Goal: Task Accomplishment & Management: Use online tool/utility

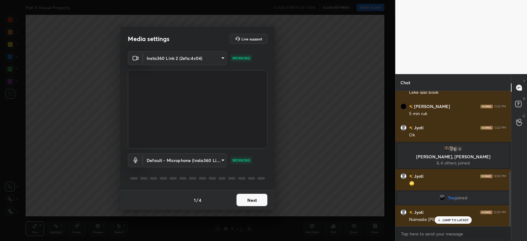
scroll to position [198, 0]
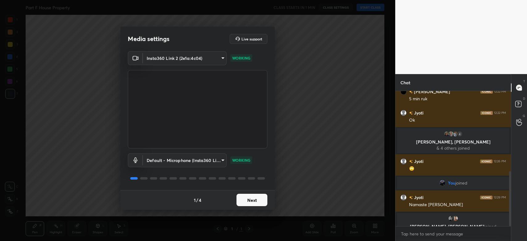
click at [257, 199] on button "Next" at bounding box center [252, 200] width 31 height 12
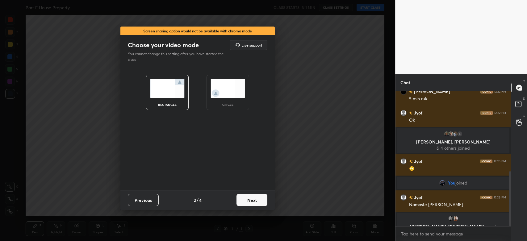
click at [256, 200] on button "Next" at bounding box center [252, 200] width 31 height 12
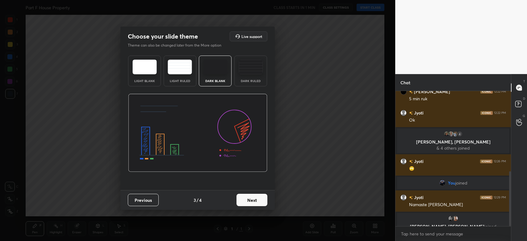
click at [256, 200] on button "Next" at bounding box center [252, 200] width 31 height 12
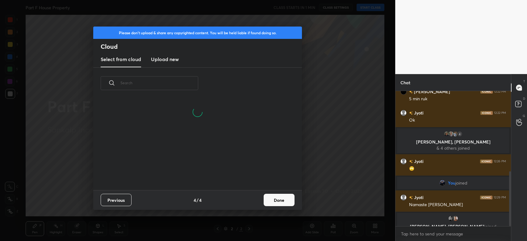
click at [157, 57] on h3 "Upload new" at bounding box center [165, 59] width 28 height 7
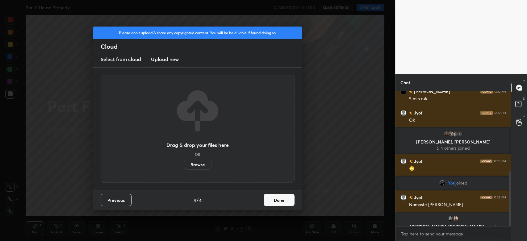
click at [202, 166] on label "Browse" at bounding box center [197, 165] width 27 height 10
click at [184, 166] on input "Browse" at bounding box center [184, 165] width 0 height 10
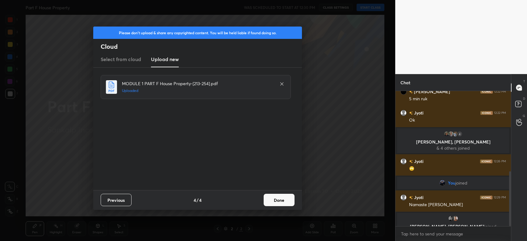
click at [273, 197] on button "Done" at bounding box center [279, 200] width 31 height 12
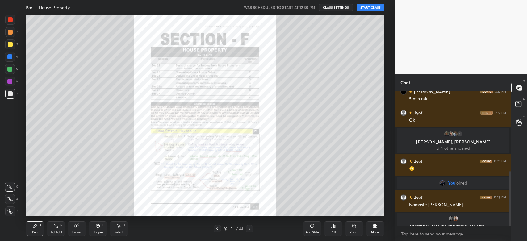
click at [361, 9] on button "START CLASS" at bounding box center [371, 7] width 28 height 7
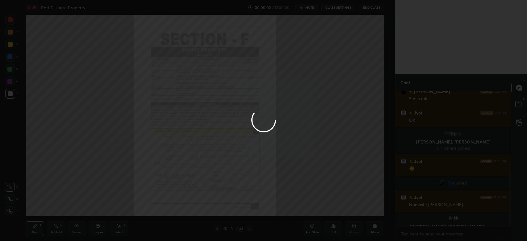
click at [361, 9] on div at bounding box center [263, 120] width 527 height 241
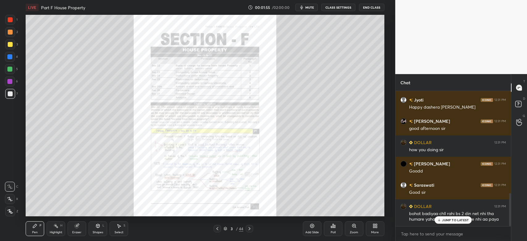
scroll to position [416, 0]
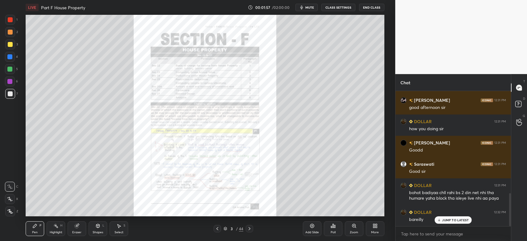
click at [250, 227] on icon at bounding box center [249, 228] width 5 height 5
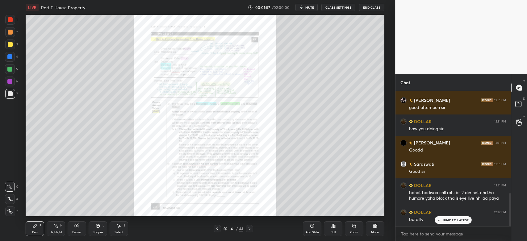
click at [250, 227] on icon at bounding box center [249, 228] width 5 height 5
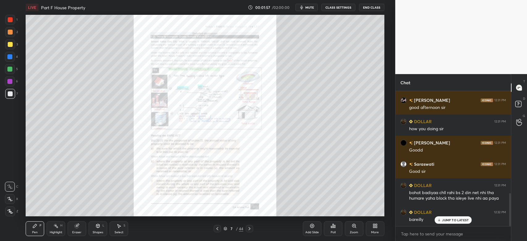
click at [250, 227] on icon at bounding box center [249, 228] width 5 height 5
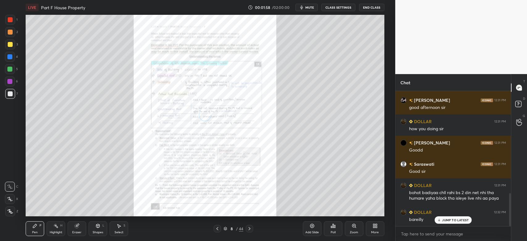
click at [250, 227] on icon at bounding box center [249, 228] width 5 height 5
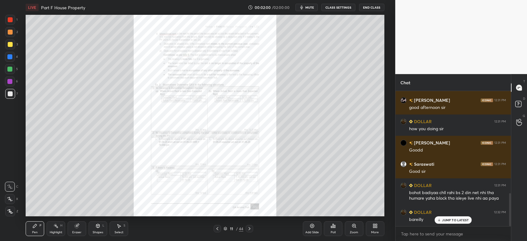
click at [250, 227] on icon at bounding box center [249, 228] width 5 height 5
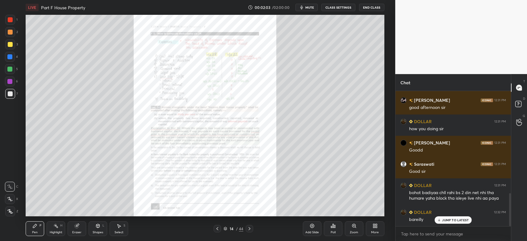
click at [250, 227] on icon at bounding box center [249, 228] width 5 height 5
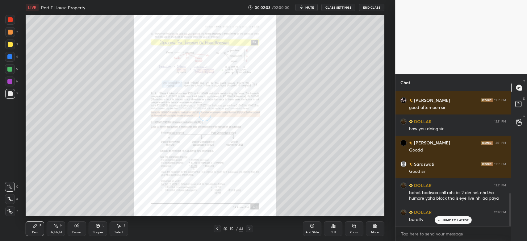
click at [250, 227] on icon at bounding box center [249, 228] width 5 height 5
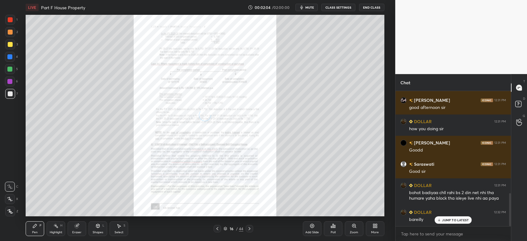
click at [250, 227] on icon at bounding box center [249, 228] width 5 height 5
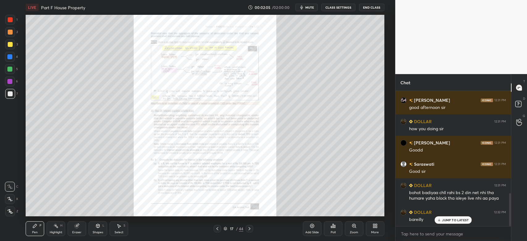
click at [250, 227] on icon at bounding box center [249, 228] width 5 height 5
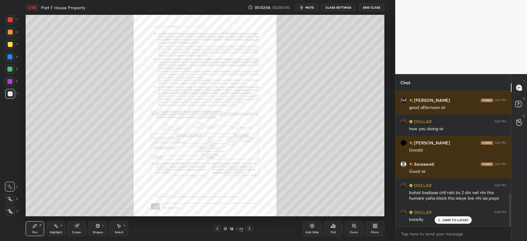
scroll to position [438, 0]
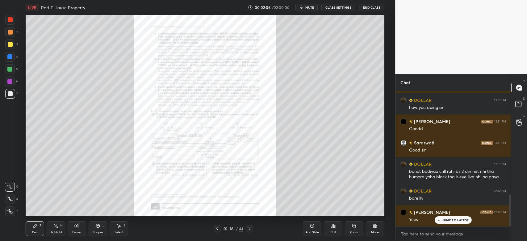
click at [250, 227] on icon at bounding box center [249, 228] width 5 height 5
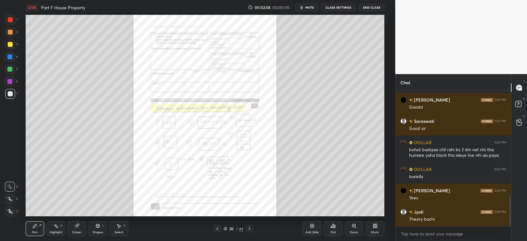
click at [250, 227] on icon at bounding box center [249, 228] width 5 height 5
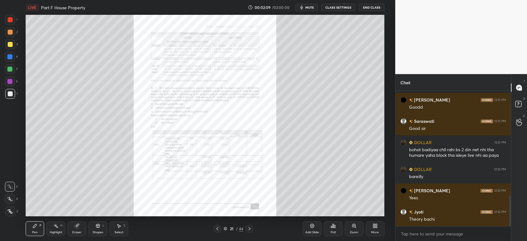
click at [250, 227] on icon at bounding box center [249, 228] width 5 height 5
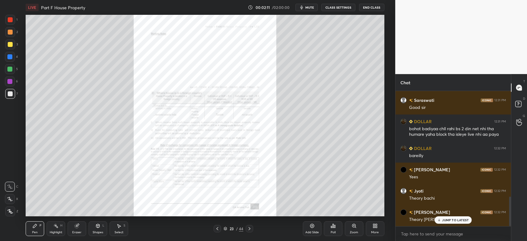
click at [250, 227] on icon at bounding box center [249, 228] width 5 height 5
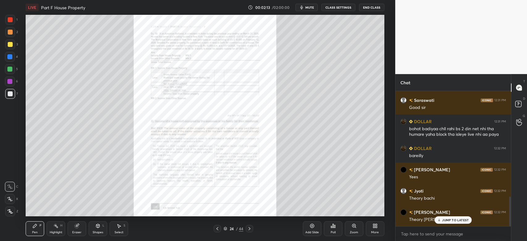
click at [250, 227] on icon at bounding box center [249, 228] width 5 height 5
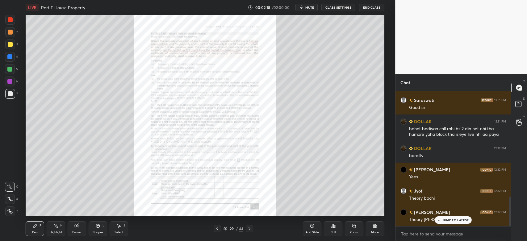
click at [250, 227] on icon at bounding box center [249, 228] width 5 height 5
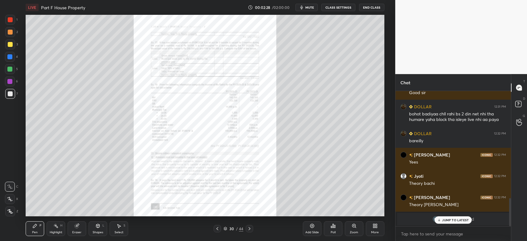
scroll to position [517, 0]
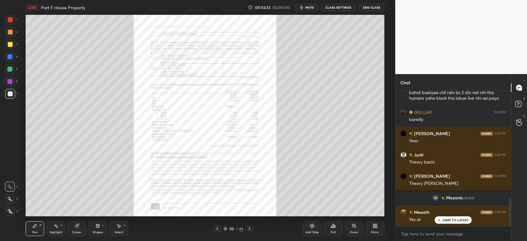
click at [352, 228] on icon at bounding box center [354, 226] width 5 height 5
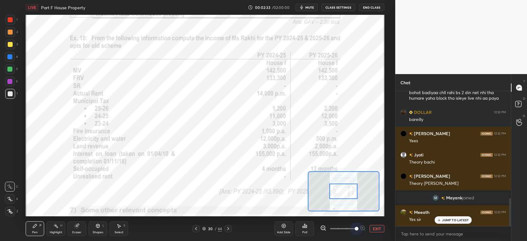
click at [352, 228] on span at bounding box center [343, 229] width 26 height 14
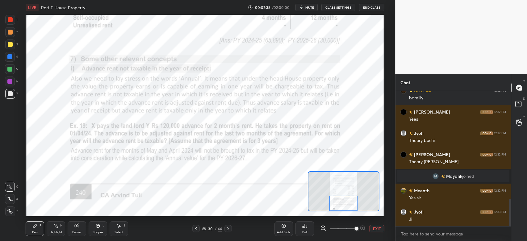
drag, startPoint x: 346, startPoint y: 195, endPoint x: 346, endPoint y: 207, distance: 12.0
click at [346, 207] on div at bounding box center [344, 204] width 28 height 16
click at [228, 231] on icon at bounding box center [228, 228] width 5 height 5
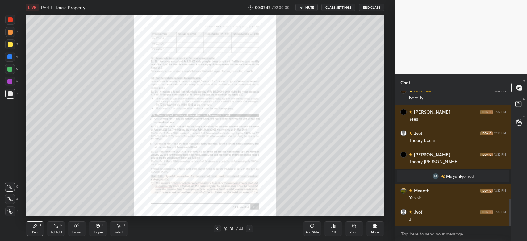
click at [353, 225] on icon at bounding box center [354, 225] width 3 height 3
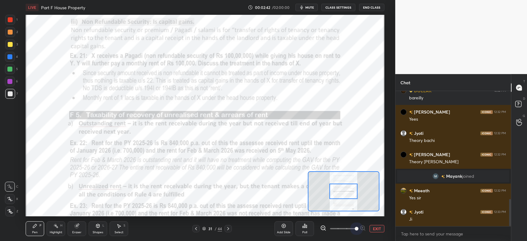
click at [353, 225] on span at bounding box center [343, 229] width 26 height 14
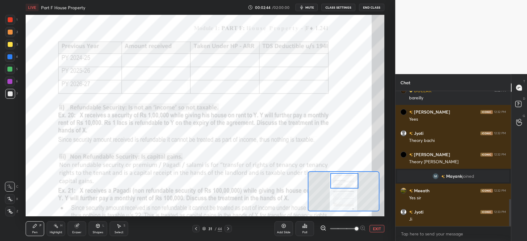
drag, startPoint x: 344, startPoint y: 194, endPoint x: 345, endPoint y: 184, distance: 10.5
click at [345, 184] on div at bounding box center [345, 181] width 28 height 16
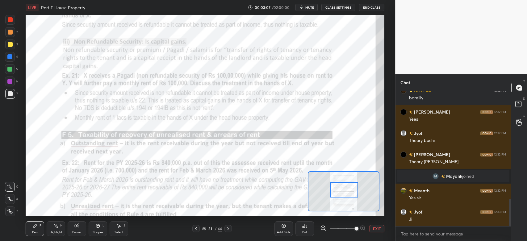
drag, startPoint x: 349, startPoint y: 186, endPoint x: 349, endPoint y: 195, distance: 9.0
click at [349, 195] on div at bounding box center [344, 190] width 28 height 16
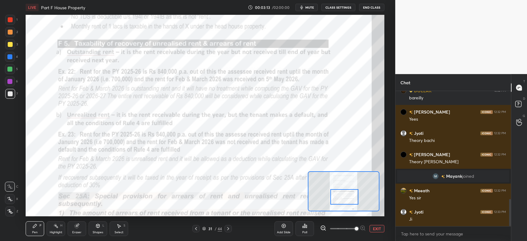
drag, startPoint x: 332, startPoint y: 187, endPoint x: 333, endPoint y: 194, distance: 7.1
click at [333, 194] on div at bounding box center [345, 197] width 28 height 16
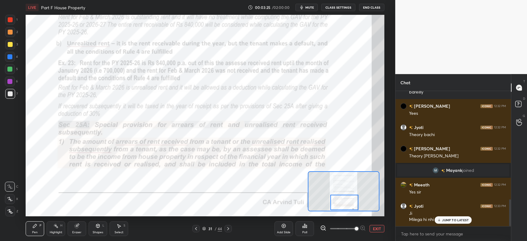
drag, startPoint x: 344, startPoint y: 194, endPoint x: 344, endPoint y: 199, distance: 5.6
click at [344, 199] on div at bounding box center [345, 203] width 28 height 16
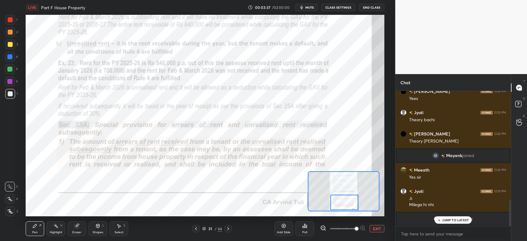
scroll to position [581, 0]
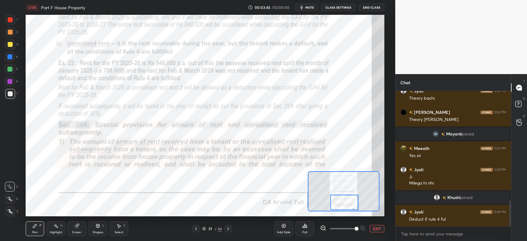
click at [229, 229] on icon at bounding box center [228, 228] width 2 height 3
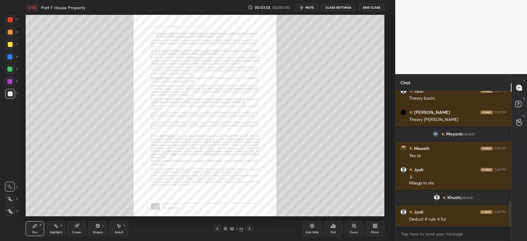
click at [250, 228] on icon at bounding box center [249, 228] width 5 height 5
click at [356, 228] on icon at bounding box center [355, 227] width 1 height 1
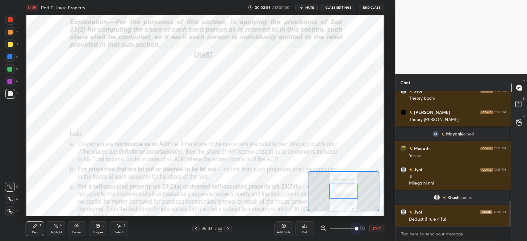
click at [356, 228] on span at bounding box center [343, 229] width 26 height 14
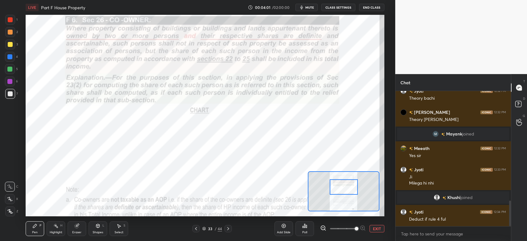
drag, startPoint x: 352, startPoint y: 195, endPoint x: 352, endPoint y: 190, distance: 4.3
click at [352, 190] on div at bounding box center [344, 188] width 28 height 16
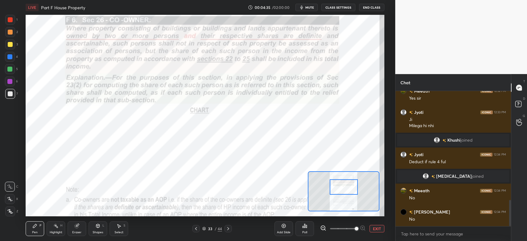
scroll to position [580, 0]
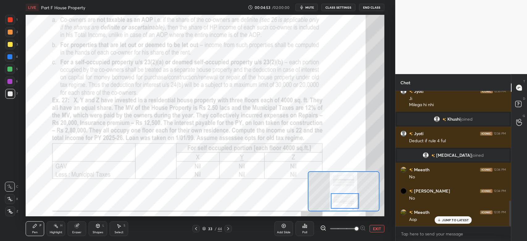
click at [230, 231] on icon at bounding box center [228, 228] width 5 height 5
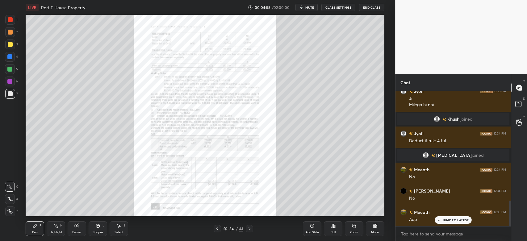
click at [251, 230] on icon at bounding box center [249, 228] width 5 height 5
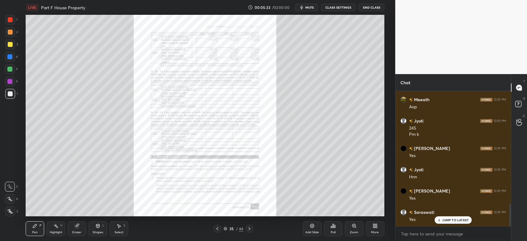
scroll to position [714, 0]
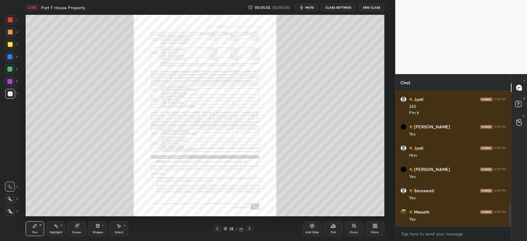
click at [375, 231] on div "More" at bounding box center [375, 232] width 8 height 3
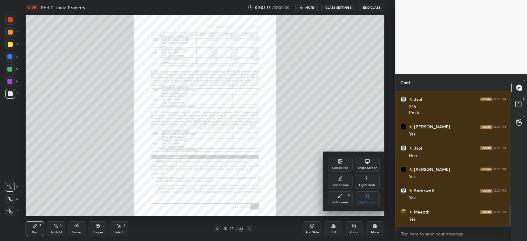
click at [363, 167] on div "Share Screen" at bounding box center [368, 168] width 20 height 3
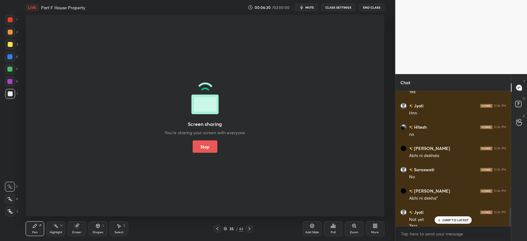
scroll to position [848, 0]
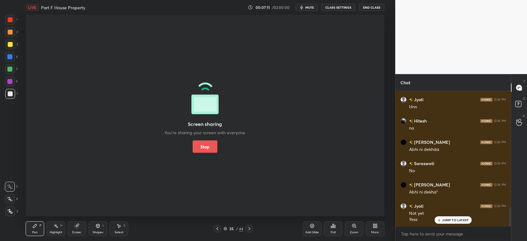
click at [406, 232] on textarea at bounding box center [454, 234] width 106 height 10
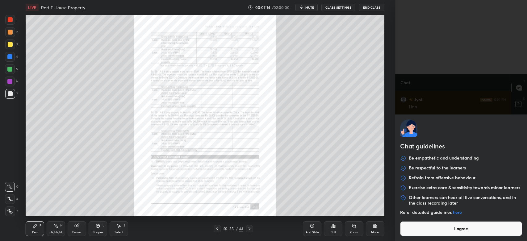
click at [408, 224] on button "I agree" at bounding box center [461, 229] width 122 height 15
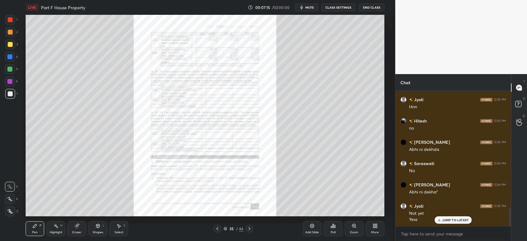
click at [438, 221] on icon at bounding box center [439, 220] width 4 height 4
click at [353, 228] on icon at bounding box center [354, 225] width 3 height 3
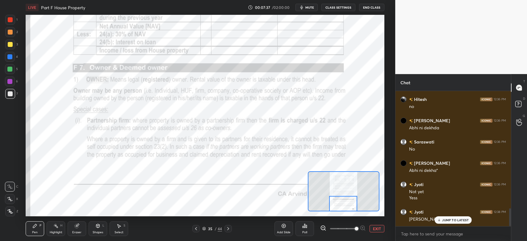
scroll to position [890, 0]
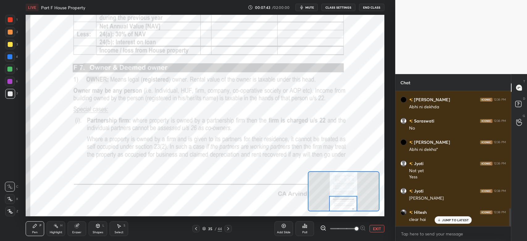
click at [10, 22] on div at bounding box center [10, 19] width 5 height 5
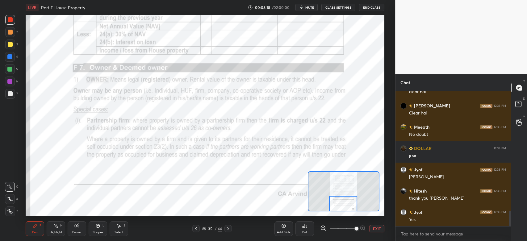
scroll to position [1040, 0]
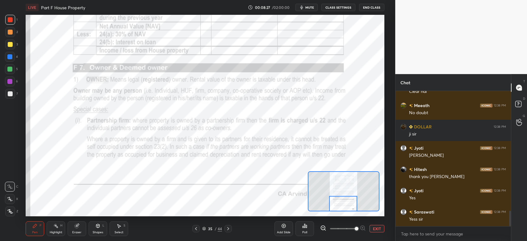
click at [13, 19] on div at bounding box center [10, 20] width 10 height 10
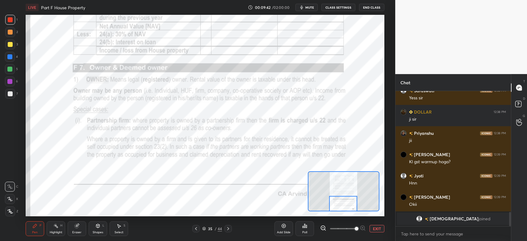
click at [230, 231] on icon at bounding box center [228, 228] width 5 height 5
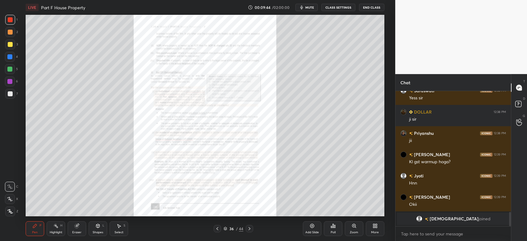
click at [353, 228] on icon at bounding box center [354, 225] width 3 height 3
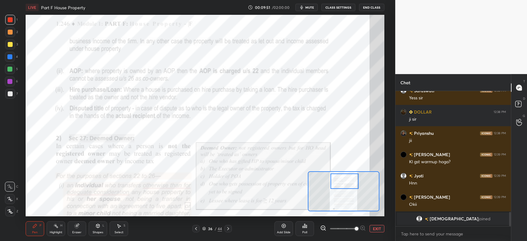
click at [9, 20] on div at bounding box center [10, 19] width 5 height 5
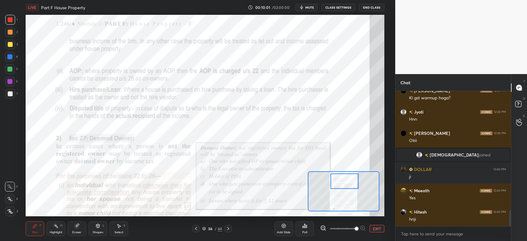
scroll to position [1059, 0]
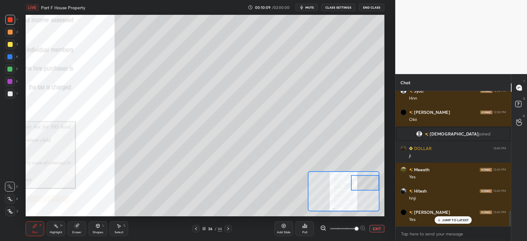
click at [10, 32] on div at bounding box center [10, 32] width 5 height 5
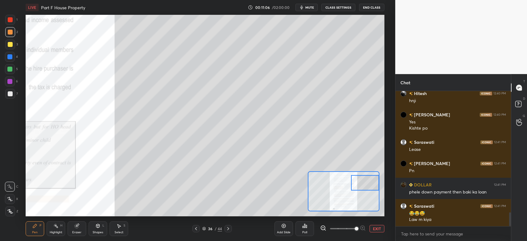
scroll to position [1178, 0]
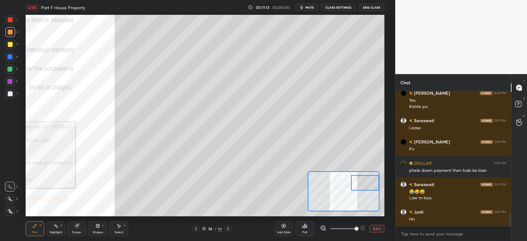
click at [10, 97] on div at bounding box center [10, 94] width 10 height 10
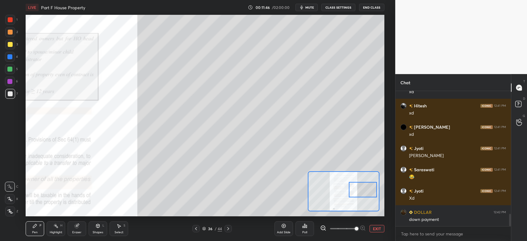
scroll to position [1349, 0]
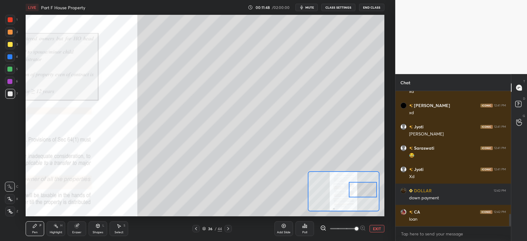
click at [11, 32] on div at bounding box center [10, 32] width 5 height 5
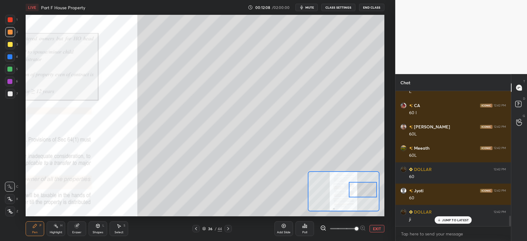
scroll to position [1604, 0]
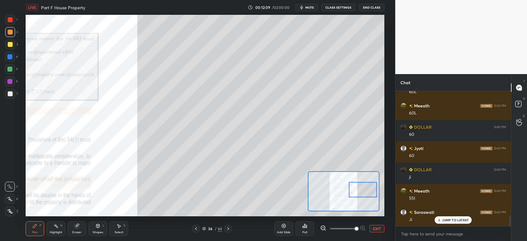
click at [11, 22] on div at bounding box center [10, 20] width 10 height 10
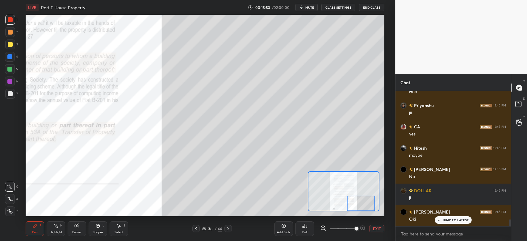
scroll to position [2522, 0]
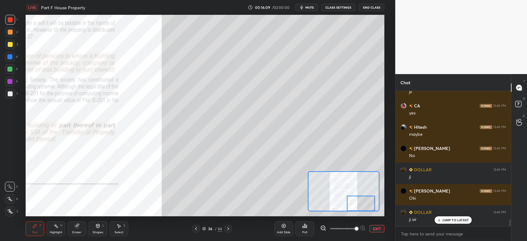
click at [9, 32] on div at bounding box center [10, 32] width 5 height 5
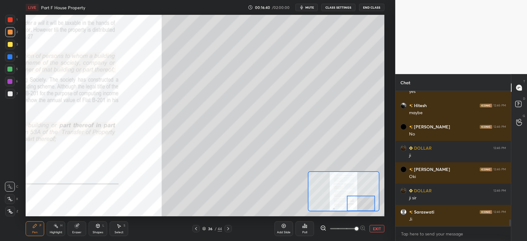
click at [8, 47] on div at bounding box center [10, 44] width 5 height 5
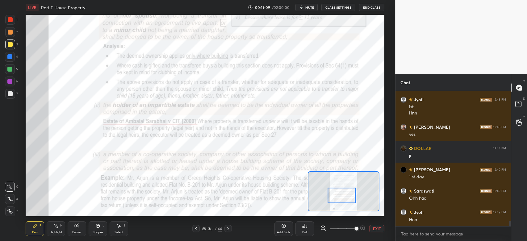
scroll to position [3082, 0]
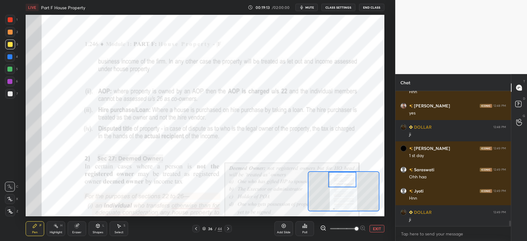
click at [6, 23] on div at bounding box center [10, 20] width 10 height 10
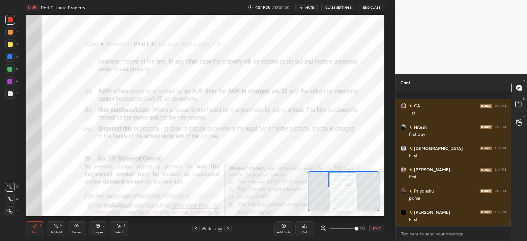
scroll to position [3295, 0]
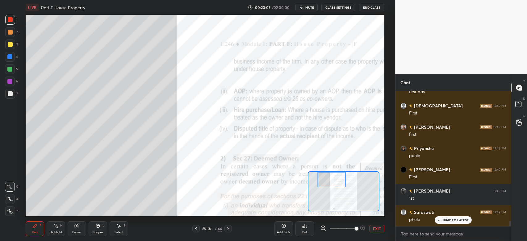
click at [11, 48] on div at bounding box center [10, 45] width 10 height 10
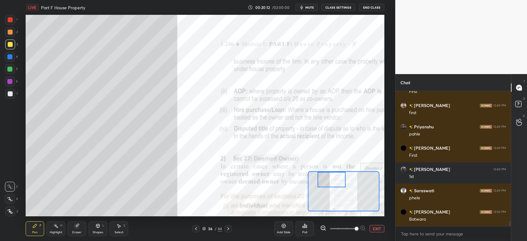
click at [10, 98] on div at bounding box center [10, 94] width 10 height 10
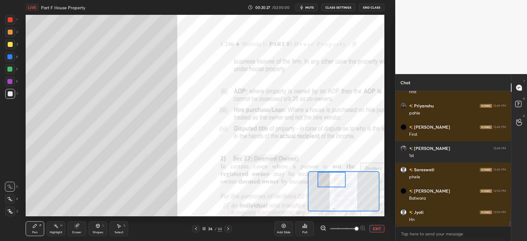
click at [9, 31] on div at bounding box center [10, 32] width 5 height 5
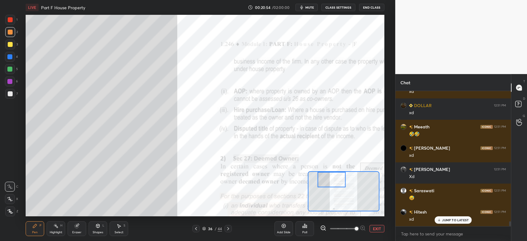
scroll to position [3509, 0]
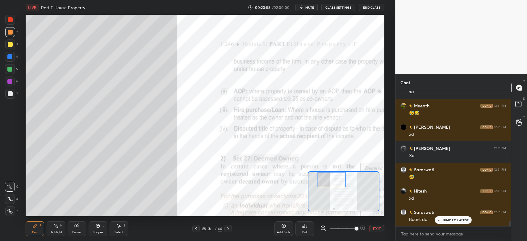
click at [10, 96] on div at bounding box center [10, 93] width 5 height 5
click at [9, 70] on div at bounding box center [9, 69] width 5 height 5
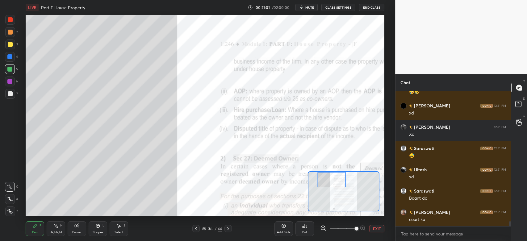
scroll to position [3552, 0]
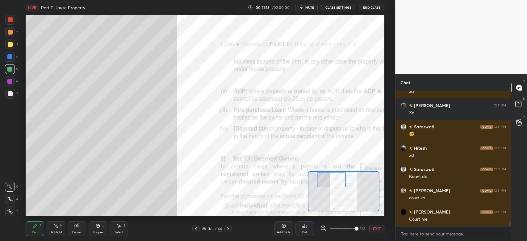
click at [7, 33] on div at bounding box center [10, 32] width 10 height 10
click at [10, 59] on div at bounding box center [9, 56] width 5 height 5
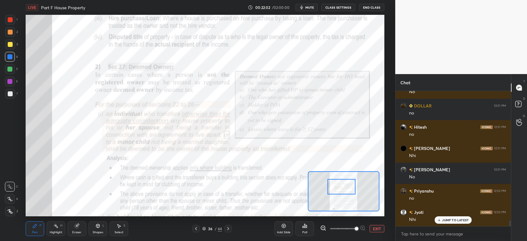
scroll to position [3257, 0]
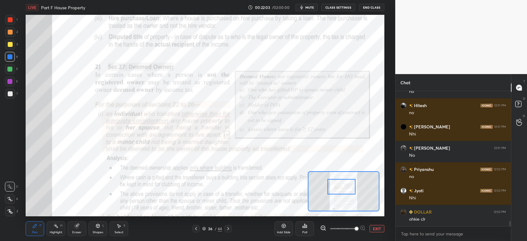
click at [9, 34] on div at bounding box center [10, 32] width 5 height 5
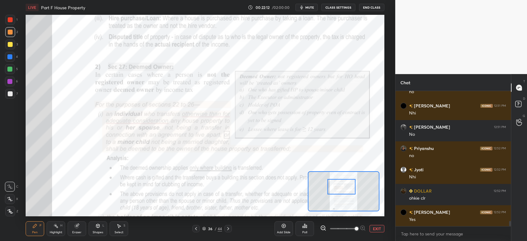
scroll to position [3300, 0]
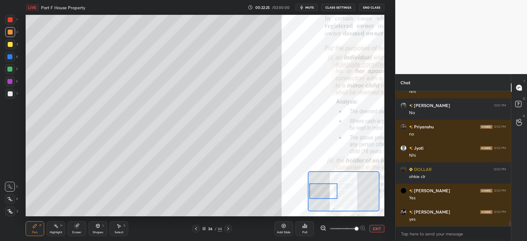
click at [8, 96] on div at bounding box center [10, 93] width 5 height 5
click at [9, 71] on div at bounding box center [9, 69] width 5 height 5
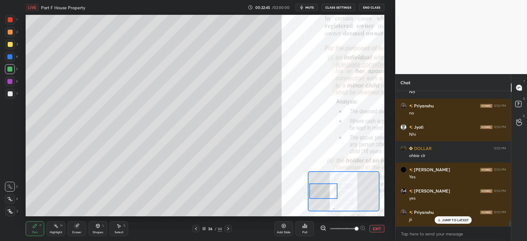
scroll to position [3342, 0]
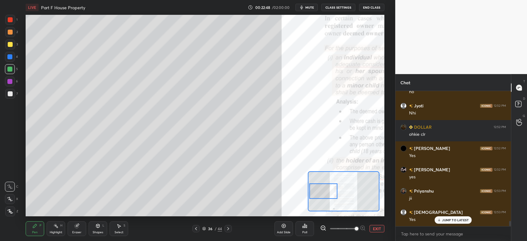
click at [14, 95] on div at bounding box center [10, 94] width 10 height 10
click at [15, 47] on div "3" at bounding box center [11, 45] width 13 height 10
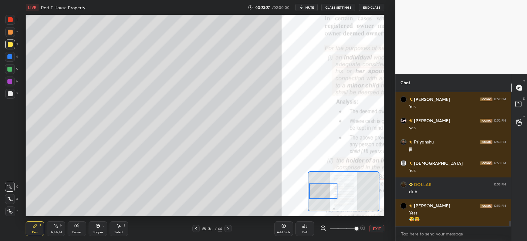
scroll to position [3412, 0]
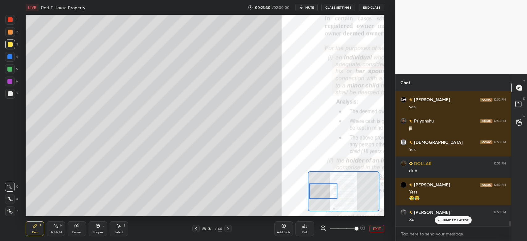
click at [9, 32] on div at bounding box center [10, 32] width 5 height 5
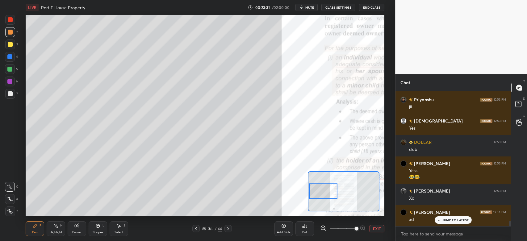
scroll to position [3455, 0]
click at [11, 35] on div at bounding box center [10, 32] width 10 height 10
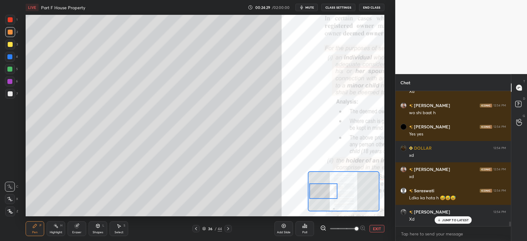
scroll to position [3909, 0]
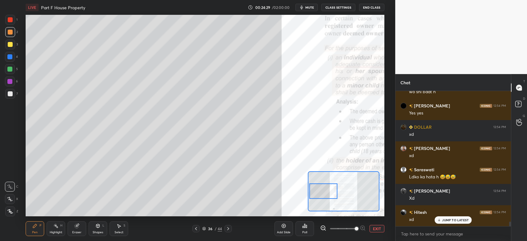
click at [9, 46] on div at bounding box center [10, 44] width 5 height 5
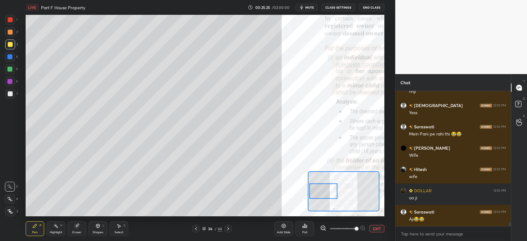
scroll to position [4448, 0]
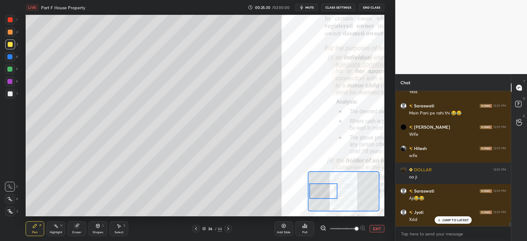
click at [11, 35] on div at bounding box center [10, 32] width 10 height 10
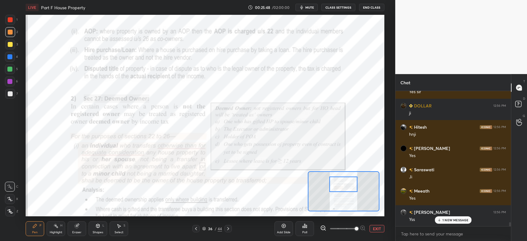
scroll to position [4625, 0]
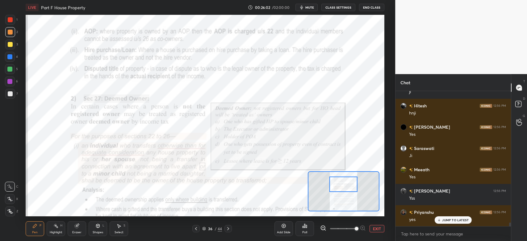
click at [8, 84] on div at bounding box center [9, 81] width 5 height 5
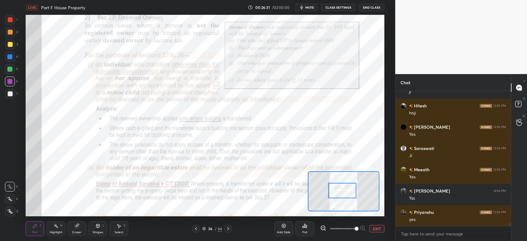
scroll to position [4646, 0]
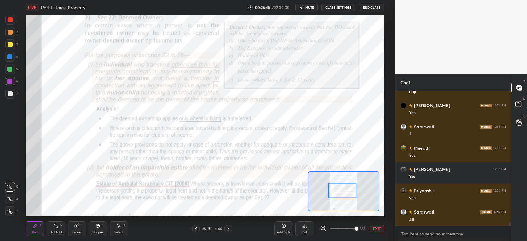
click at [56, 232] on div "Highlight" at bounding box center [56, 232] width 13 height 3
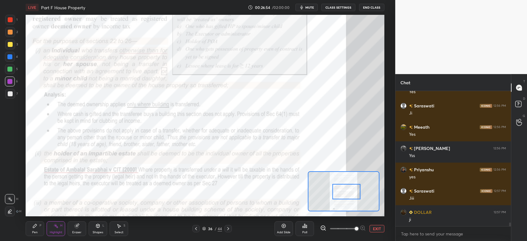
scroll to position [4689, 0]
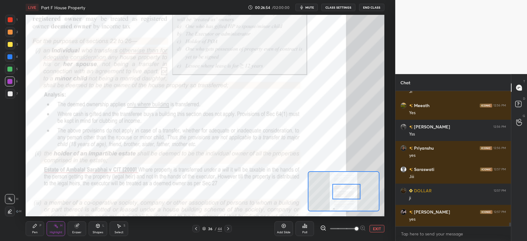
click at [32, 233] on div "Pen" at bounding box center [35, 232] width 6 height 3
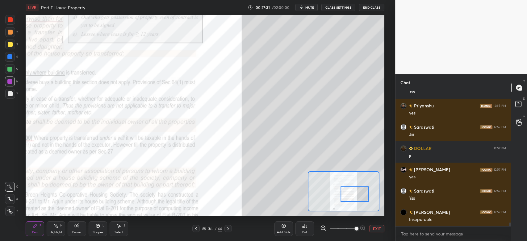
scroll to position [4753, 0]
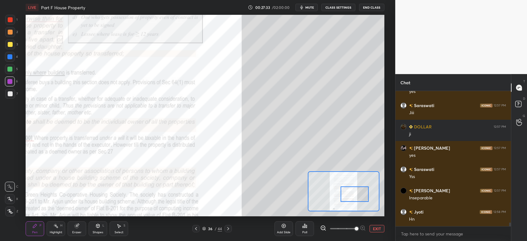
click at [12, 96] on div at bounding box center [10, 93] width 5 height 5
click at [9, 72] on div at bounding box center [10, 69] width 10 height 10
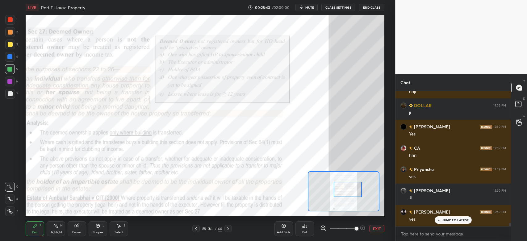
scroll to position [5456, 0]
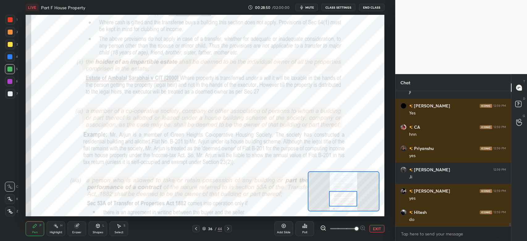
click at [9, 85] on div at bounding box center [10, 82] width 10 height 10
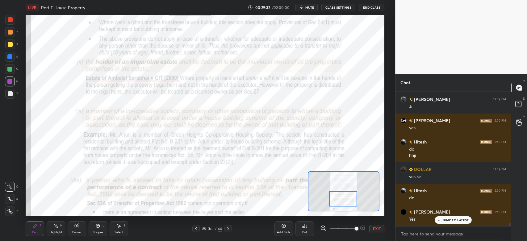
scroll to position [5547, 0]
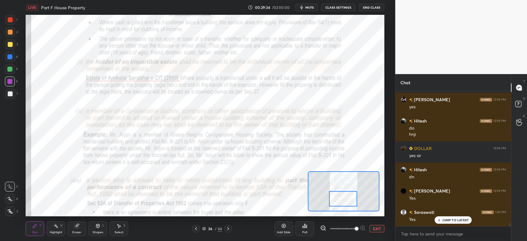
click at [8, 31] on div at bounding box center [10, 32] width 5 height 5
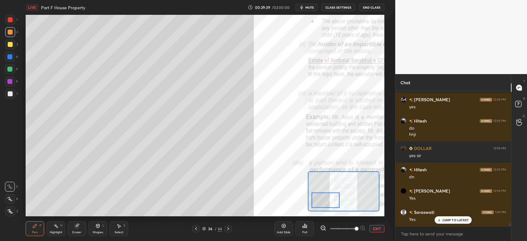
click at [95, 232] on div "Shapes" at bounding box center [98, 232] width 11 height 3
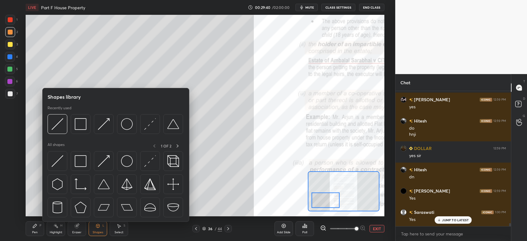
click at [59, 165] on img at bounding box center [58, 161] width 12 height 12
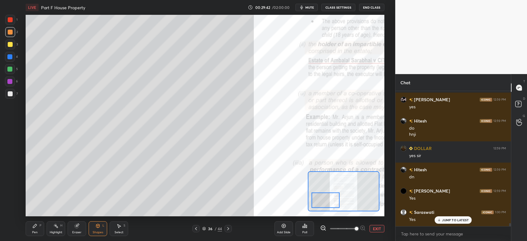
click at [94, 228] on div "Shapes L" at bounding box center [98, 229] width 19 height 15
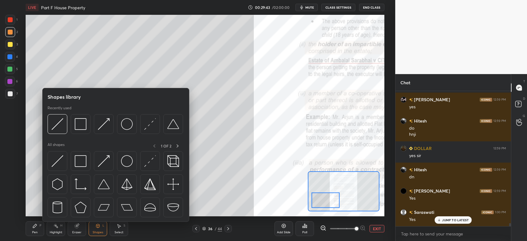
click at [78, 128] on img at bounding box center [81, 124] width 12 height 12
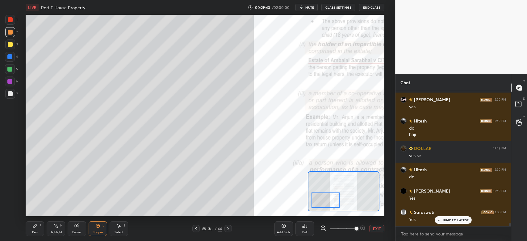
scroll to position [5569, 0]
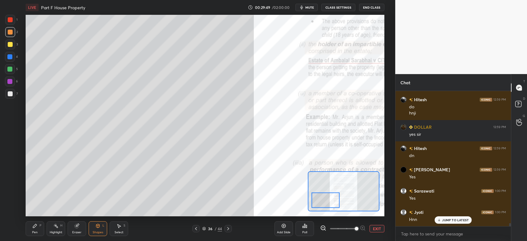
click at [33, 231] on div "Pen" at bounding box center [35, 232] width 6 height 3
click at [10, 84] on div at bounding box center [9, 81] width 5 height 5
click at [11, 97] on div at bounding box center [10, 94] width 10 height 10
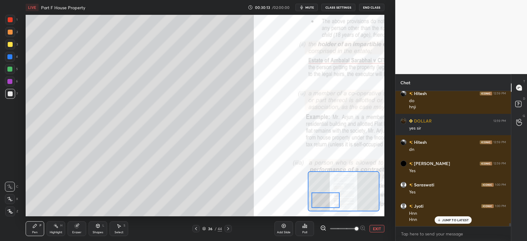
click at [10, 46] on div at bounding box center [10, 44] width 5 height 5
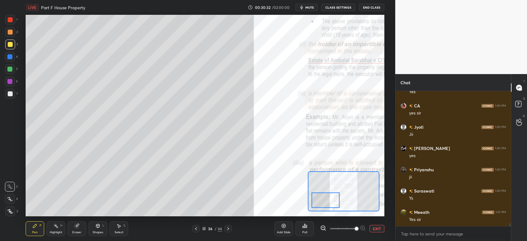
scroll to position [5788, 0]
click at [10, 69] on div at bounding box center [9, 69] width 5 height 5
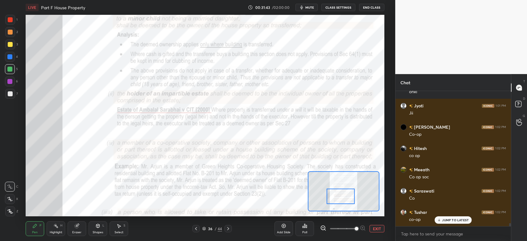
scroll to position [5959, 0]
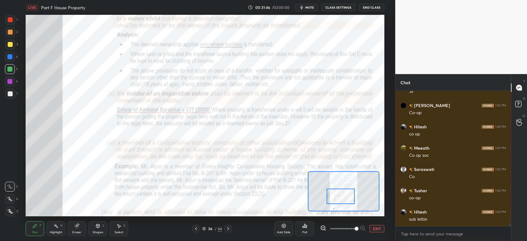
click at [15, 80] on div "6" at bounding box center [11, 82] width 13 height 10
click at [12, 87] on div "6" at bounding box center [11, 83] width 13 height 12
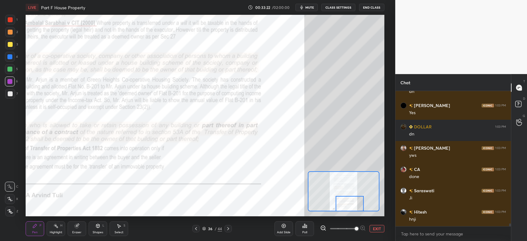
scroll to position [6156, 0]
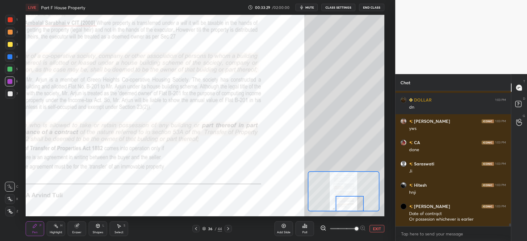
click at [12, 19] on div at bounding box center [10, 19] width 5 height 5
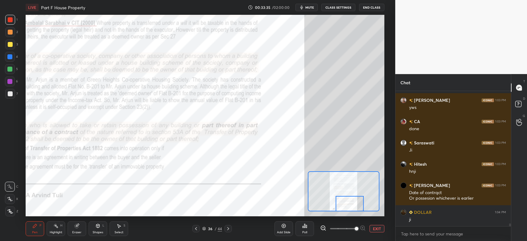
click at [8, 61] on div at bounding box center [10, 57] width 10 height 10
click at [12, 85] on div at bounding box center [10, 82] width 10 height 10
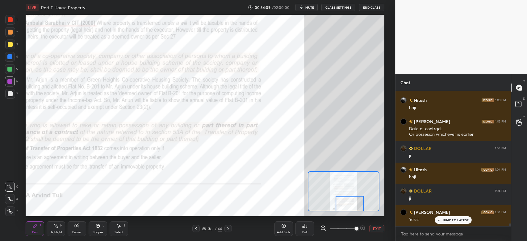
scroll to position [6263, 0]
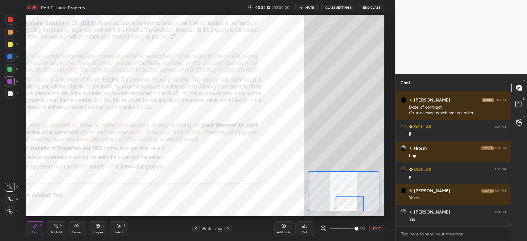
click at [228, 229] on icon at bounding box center [228, 228] width 5 height 5
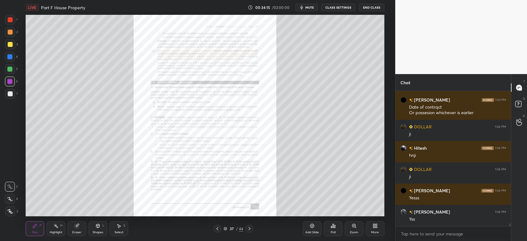
click at [354, 227] on icon at bounding box center [354, 225] width 3 height 3
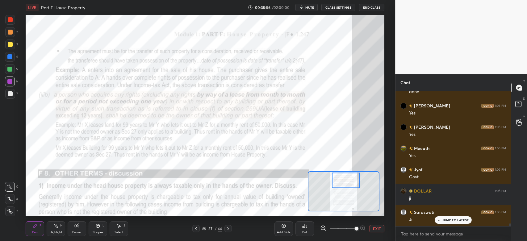
scroll to position [6497, 0]
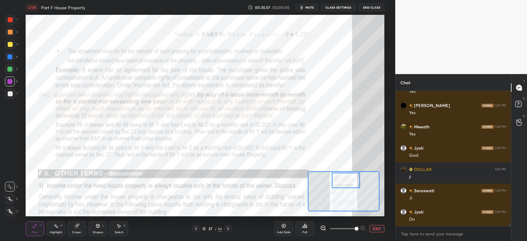
click at [11, 19] on div at bounding box center [10, 19] width 5 height 5
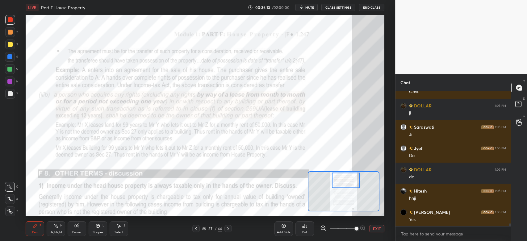
scroll to position [6582, 0]
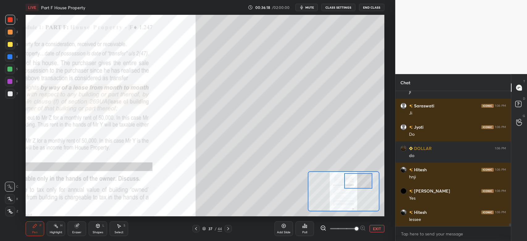
click at [10, 46] on div at bounding box center [10, 44] width 5 height 5
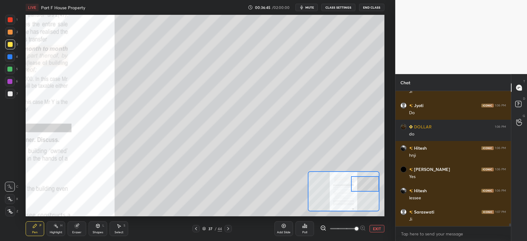
click at [11, 31] on div at bounding box center [10, 32] width 5 height 5
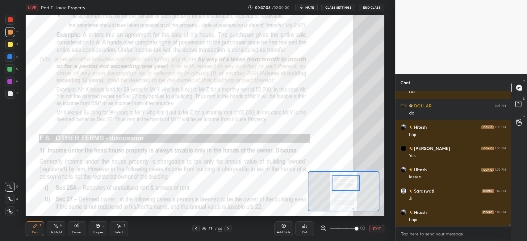
scroll to position [6646, 0]
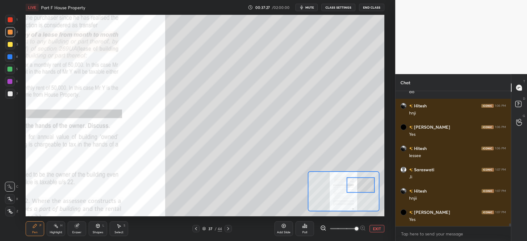
click at [8, 23] on div at bounding box center [10, 20] width 10 height 10
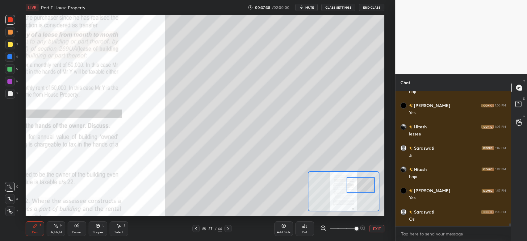
scroll to position [6689, 0]
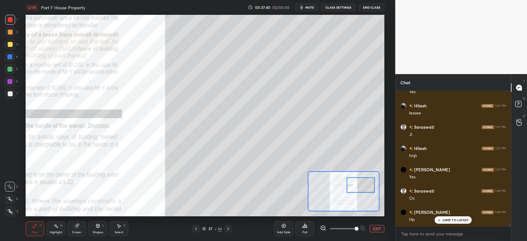
click at [10, 97] on div at bounding box center [10, 94] width 10 height 10
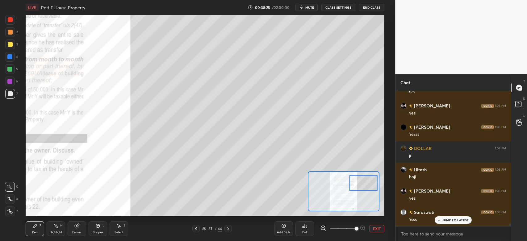
scroll to position [7049, 0]
click at [9, 73] on div at bounding box center [10, 69] width 10 height 10
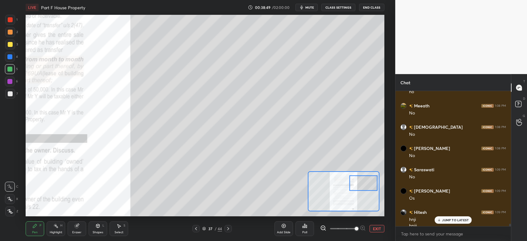
scroll to position [7183, 0]
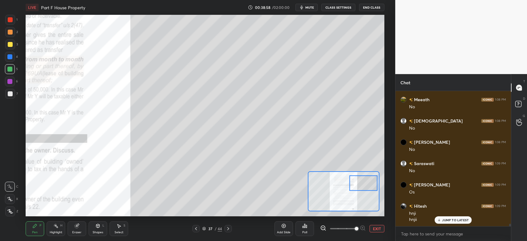
click at [11, 34] on div at bounding box center [10, 32] width 5 height 5
click at [9, 72] on div at bounding box center [10, 69] width 10 height 10
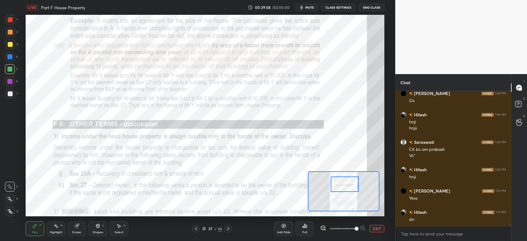
scroll to position [7296, 0]
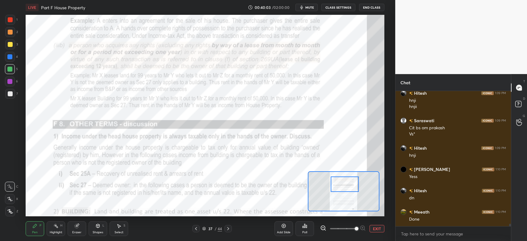
click at [197, 229] on icon at bounding box center [196, 228] width 5 height 5
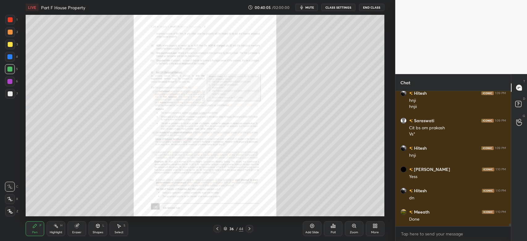
click at [352, 229] on icon at bounding box center [354, 226] width 5 height 5
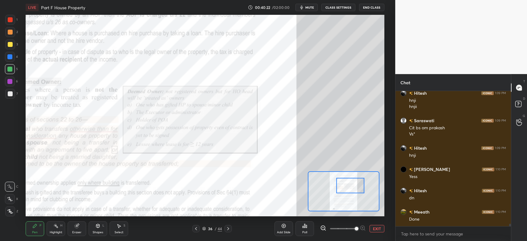
click at [5, 82] on div "1 2 3 4 5 6 7 C X Z C X Z E E Erase all H H" at bounding box center [10, 116] width 20 height 202
click at [229, 230] on icon at bounding box center [228, 228] width 5 height 5
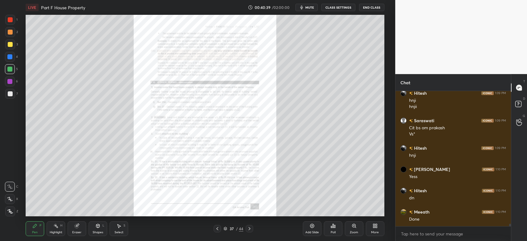
click at [354, 228] on icon at bounding box center [354, 226] width 5 height 5
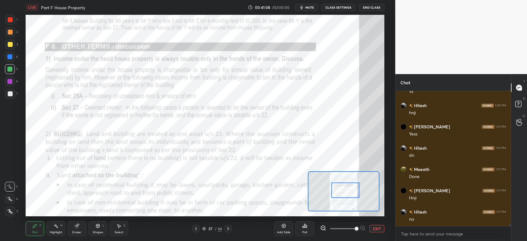
scroll to position [7359, 0]
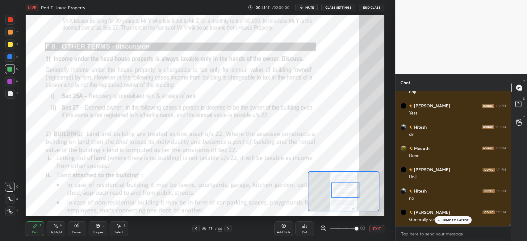
click at [10, 31] on div at bounding box center [10, 32] width 5 height 5
click at [10, 19] on div at bounding box center [10, 19] width 5 height 5
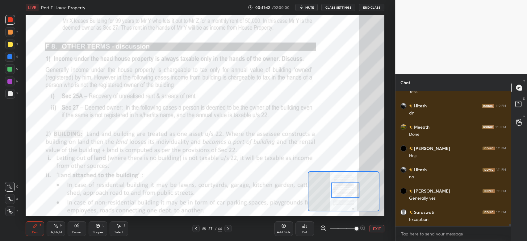
click at [10, 61] on div at bounding box center [10, 57] width 10 height 10
click at [9, 83] on div at bounding box center [9, 81] width 5 height 5
click at [10, 66] on div at bounding box center [10, 69] width 10 height 10
click at [11, 54] on div at bounding box center [10, 57] width 10 height 10
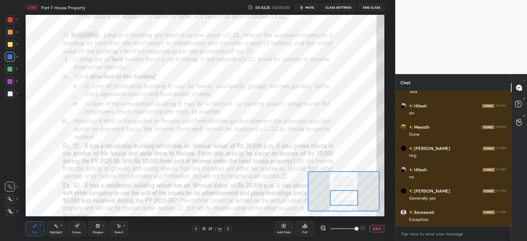
click at [13, 76] on div "5" at bounding box center [11, 70] width 13 height 12
click at [9, 85] on div at bounding box center [10, 82] width 10 height 10
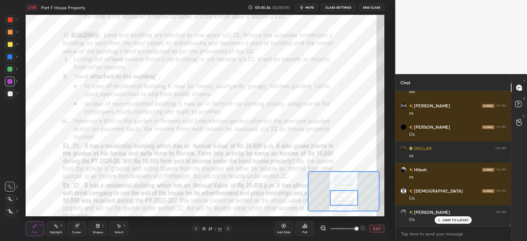
scroll to position [8666, 0]
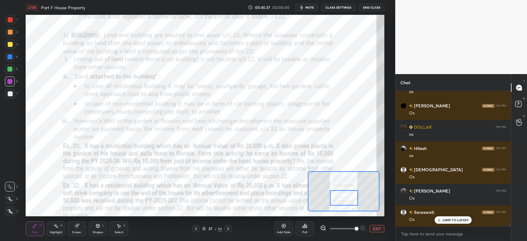
click at [313, 7] on span "mute" at bounding box center [310, 7] width 9 height 4
click at [312, 6] on span "unmute" at bounding box center [308, 7] width 13 height 4
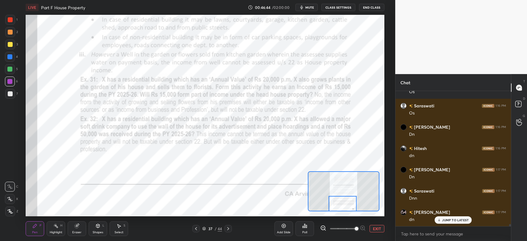
scroll to position [8800, 0]
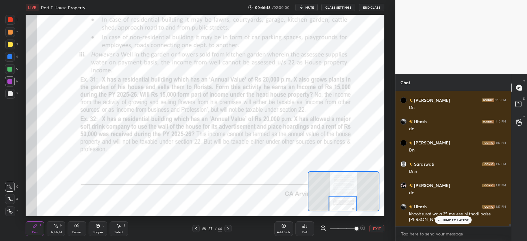
click at [350, 204] on div at bounding box center [343, 204] width 28 height 16
click at [229, 230] on icon at bounding box center [228, 228] width 5 height 5
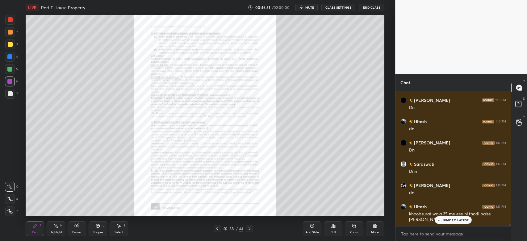
click at [355, 229] on div "Zoom" at bounding box center [354, 229] width 19 height 15
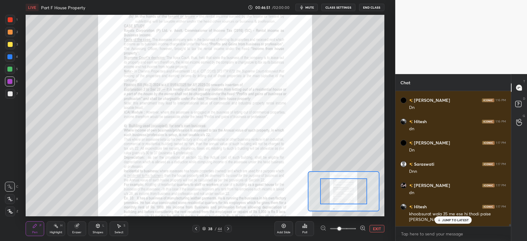
click at [341, 229] on span at bounding box center [340, 229] width 4 height 4
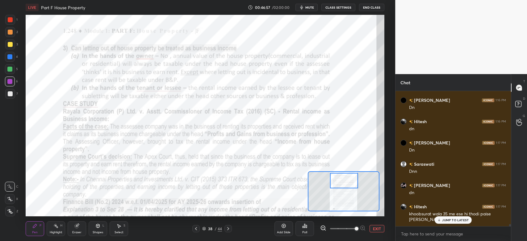
click at [14, 22] on div at bounding box center [10, 20] width 10 height 10
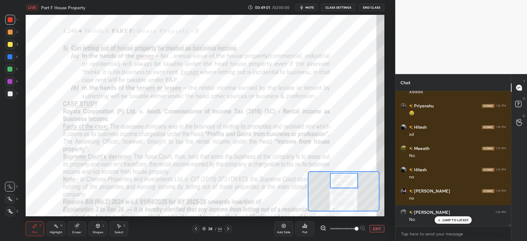
scroll to position [9580, 0]
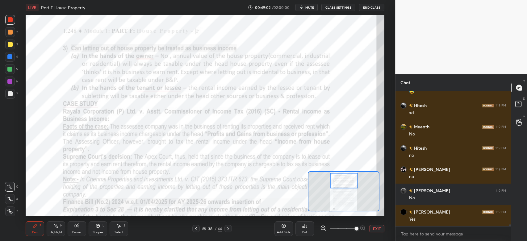
click at [10, 22] on div at bounding box center [10, 19] width 5 height 5
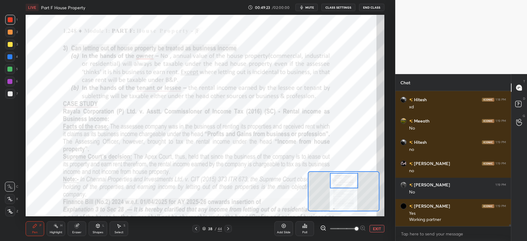
scroll to position [9592, 0]
click at [9, 20] on div at bounding box center [10, 19] width 5 height 5
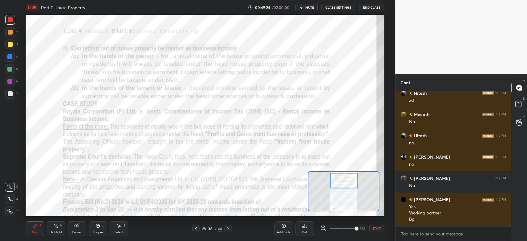
scroll to position [9613, 0]
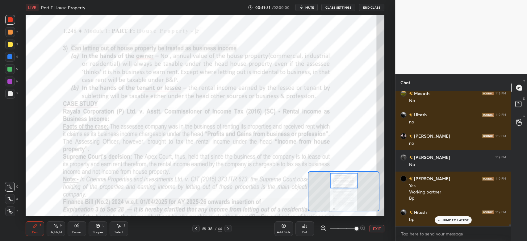
click at [10, 71] on div at bounding box center [9, 69] width 5 height 5
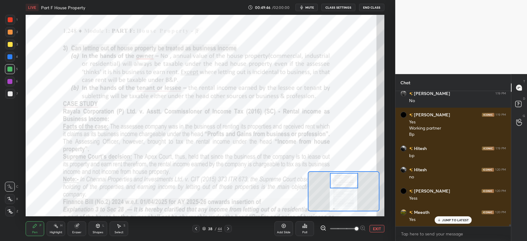
scroll to position [9699, 0]
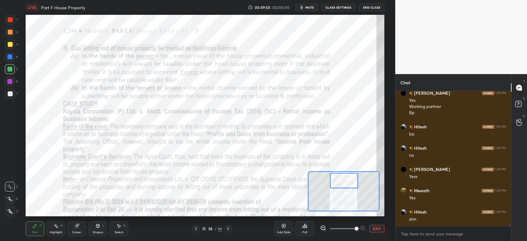
click at [11, 86] on div at bounding box center [10, 82] width 10 height 10
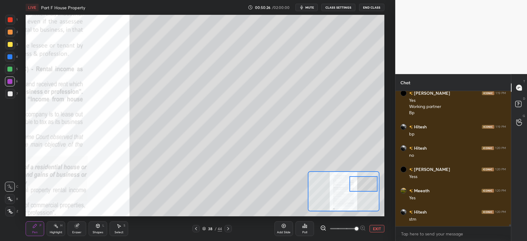
click at [9, 49] on div at bounding box center [10, 45] width 10 height 10
click at [98, 229] on icon at bounding box center [97, 226] width 5 height 5
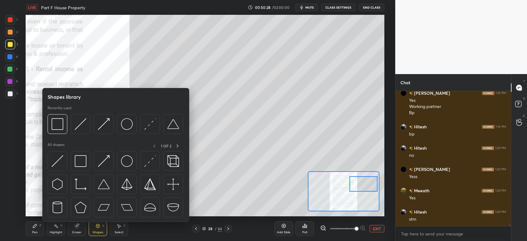
click at [58, 127] on img at bounding box center [58, 124] width 12 height 12
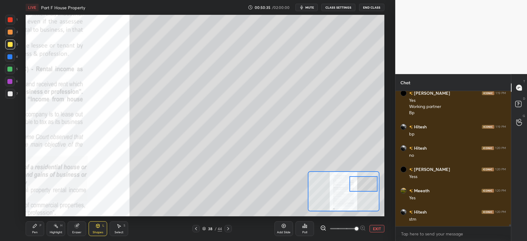
click at [35, 232] on div "Pen" at bounding box center [35, 232] width 6 height 3
click at [9, 93] on div at bounding box center [10, 93] width 5 height 5
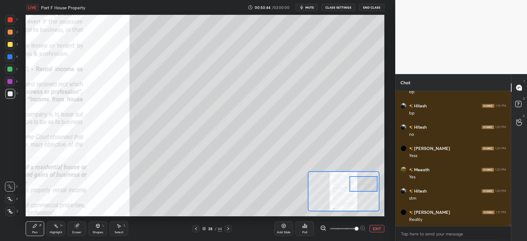
click at [12, 68] on div at bounding box center [9, 69] width 5 height 5
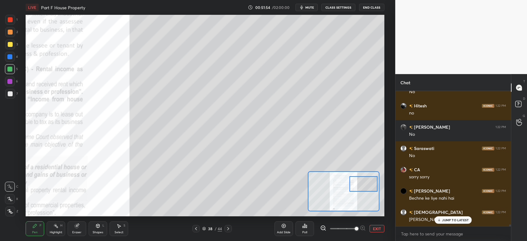
scroll to position [10003, 0]
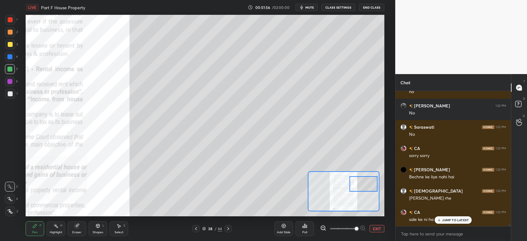
click at [13, 33] on div at bounding box center [10, 32] width 10 height 10
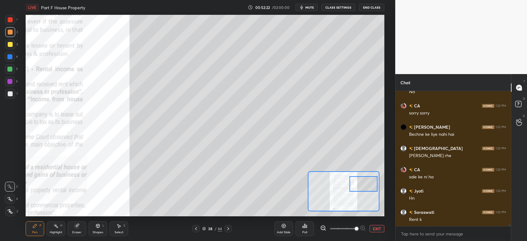
scroll to position [10067, 0]
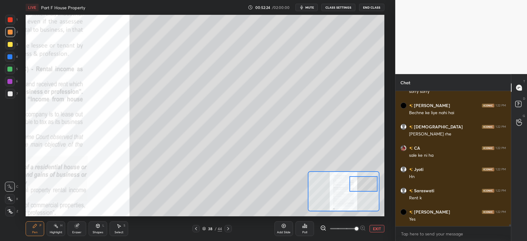
click at [11, 46] on div at bounding box center [10, 44] width 5 height 5
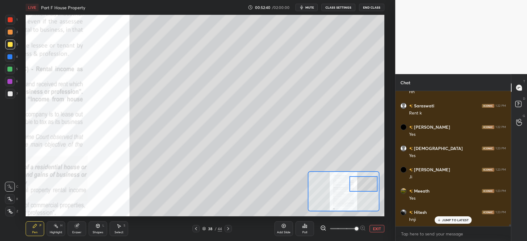
scroll to position [10173, 0]
click at [9, 35] on div at bounding box center [10, 32] width 10 height 10
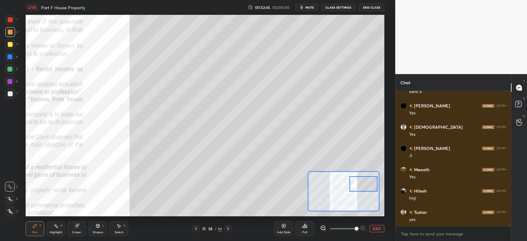
scroll to position [10195, 0]
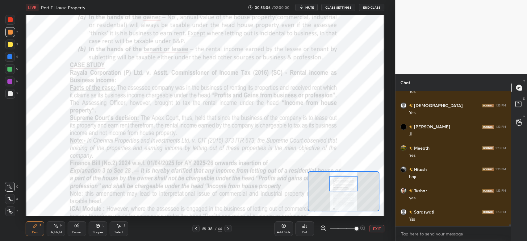
click at [9, 24] on div at bounding box center [10, 20] width 10 height 10
click at [11, 20] on div at bounding box center [10, 19] width 5 height 5
click at [15, 19] on div at bounding box center [10, 20] width 10 height 10
click at [12, 79] on div at bounding box center [10, 82] width 10 height 10
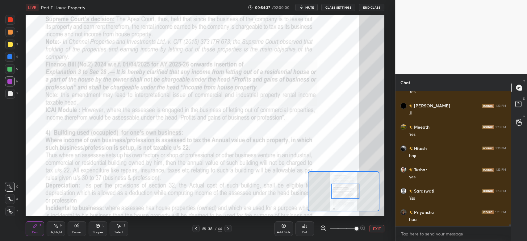
scroll to position [10238, 0]
click at [14, 23] on div at bounding box center [10, 20] width 10 height 10
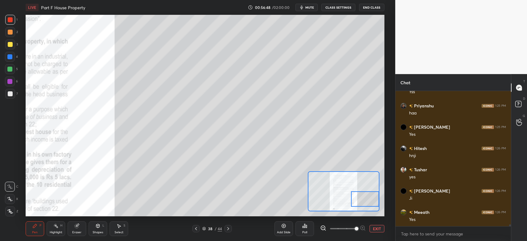
scroll to position [10344, 0]
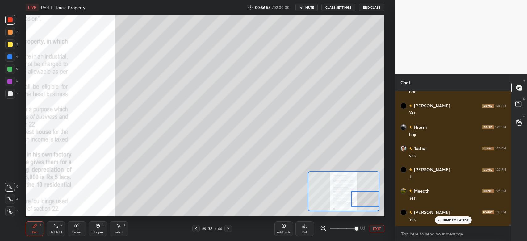
click at [12, 34] on div at bounding box center [10, 32] width 10 height 10
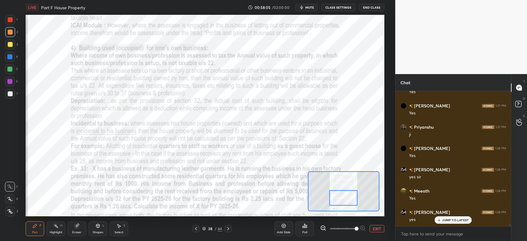
scroll to position [10472, 0]
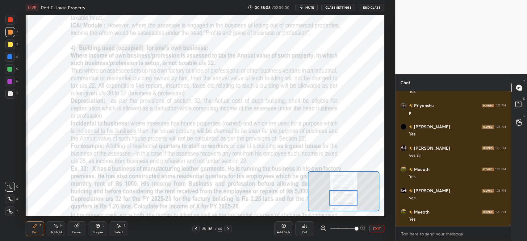
click at [58, 230] on div "Highlight H" at bounding box center [56, 229] width 19 height 15
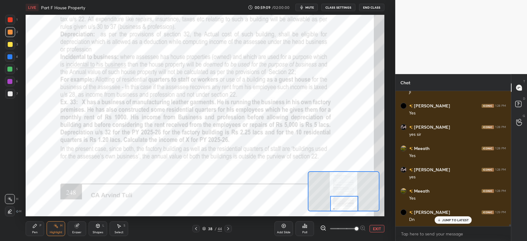
click at [230, 230] on icon at bounding box center [228, 228] width 5 height 5
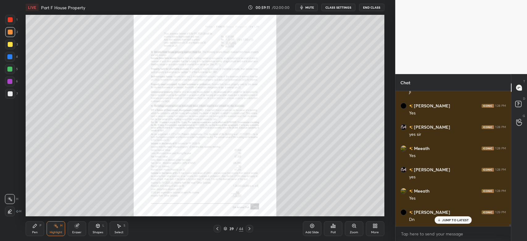
click at [220, 230] on div at bounding box center [217, 228] width 7 height 7
click at [354, 230] on div "Zoom" at bounding box center [354, 229] width 19 height 15
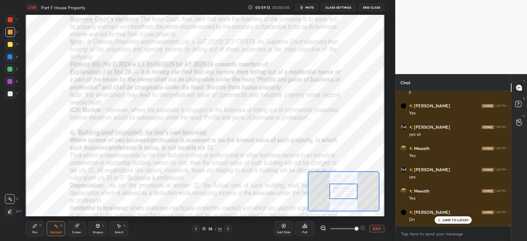
click at [378, 230] on button "EXIT" at bounding box center [377, 228] width 15 height 7
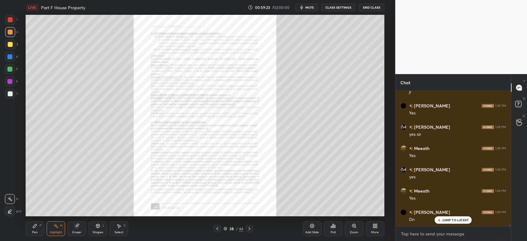
click at [410, 239] on textarea at bounding box center [454, 234] width 106 height 10
click at [376, 229] on div "More" at bounding box center [375, 229] width 19 height 15
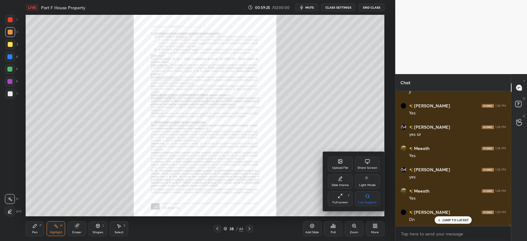
click at [367, 164] on div "Share Screen" at bounding box center [367, 164] width 25 height 15
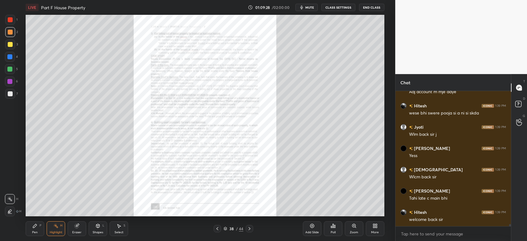
scroll to position [8843, 0]
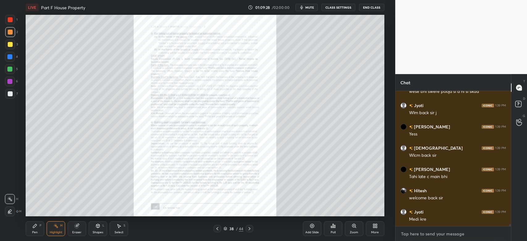
click at [419, 236] on textarea at bounding box center [454, 234] width 106 height 10
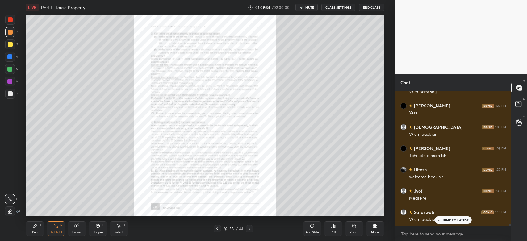
click at [450, 221] on p "JUMP TO LATEST" at bounding box center [455, 220] width 27 height 4
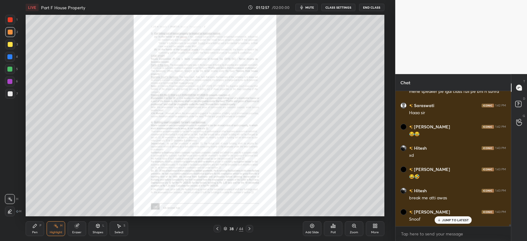
scroll to position [10033, 0]
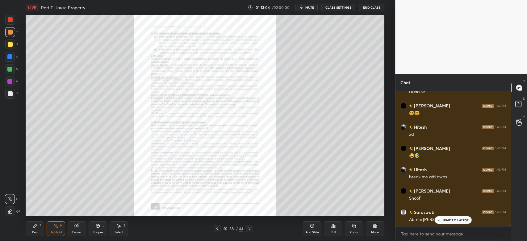
click at [449, 221] on p "JUMP TO LATEST" at bounding box center [455, 220] width 27 height 4
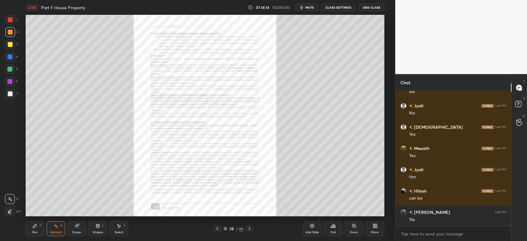
scroll to position [10353, 0]
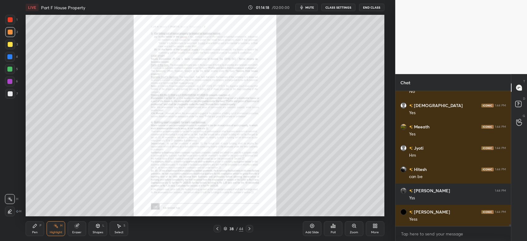
click at [358, 229] on div "Zoom" at bounding box center [354, 229] width 19 height 15
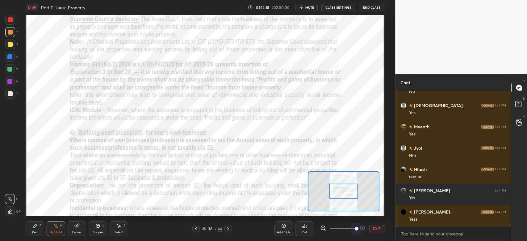
click at [358, 230] on span at bounding box center [357, 229] width 4 height 4
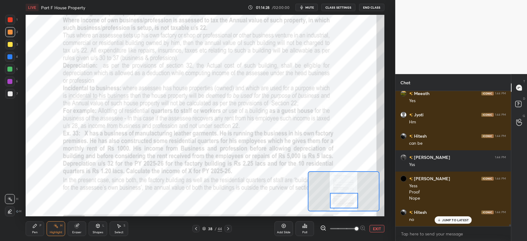
scroll to position [10408, 0]
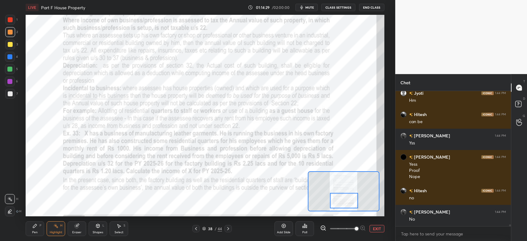
click at [230, 231] on icon at bounding box center [228, 228] width 5 height 5
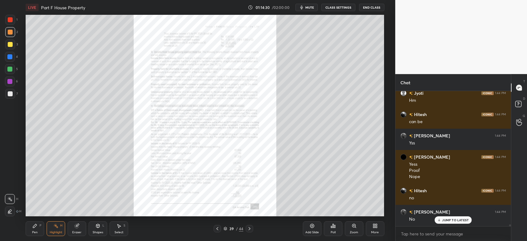
scroll to position [10429, 0]
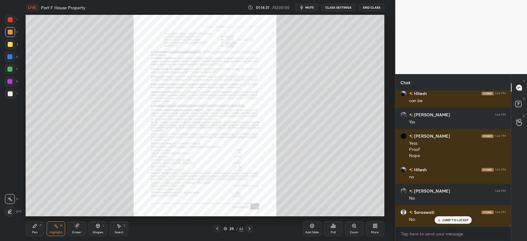
click at [356, 229] on icon at bounding box center [354, 226] width 5 height 5
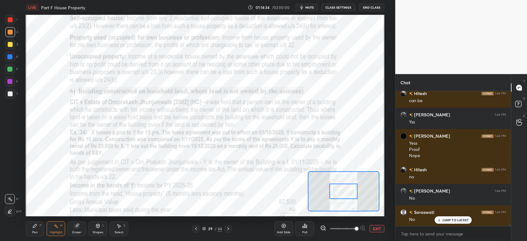
click at [36, 224] on icon at bounding box center [34, 226] width 5 height 5
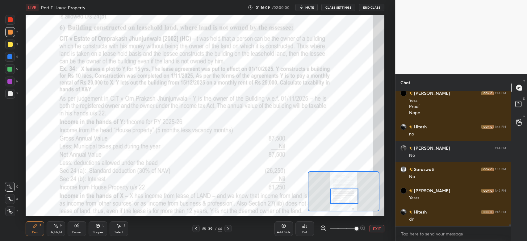
scroll to position [10493, 0]
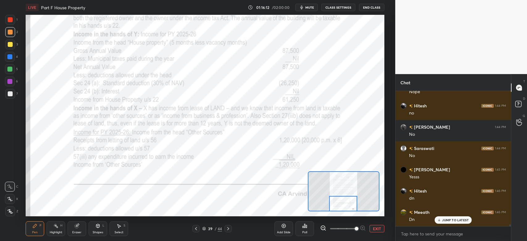
click at [230, 230] on icon at bounding box center [228, 228] width 5 height 5
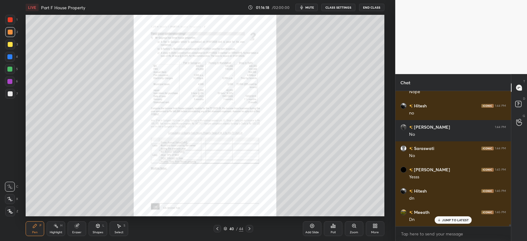
click at [218, 229] on icon at bounding box center [217, 228] width 5 height 5
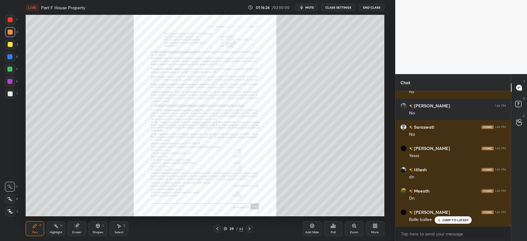
click at [251, 231] on icon at bounding box center [249, 228] width 5 height 5
click at [249, 232] on div at bounding box center [249, 228] width 7 height 7
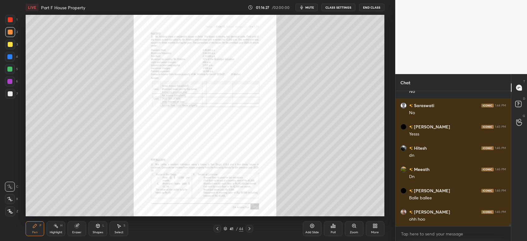
click at [250, 230] on icon at bounding box center [249, 228] width 5 height 5
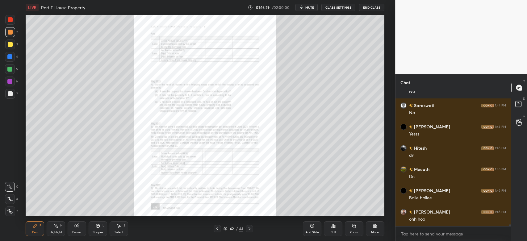
click at [251, 230] on icon at bounding box center [249, 228] width 5 height 5
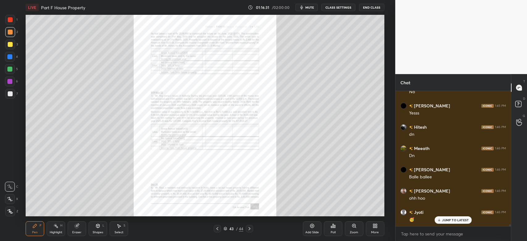
scroll to position [10579, 0]
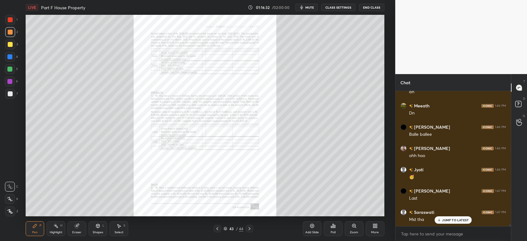
click at [248, 231] on icon at bounding box center [249, 228] width 5 height 5
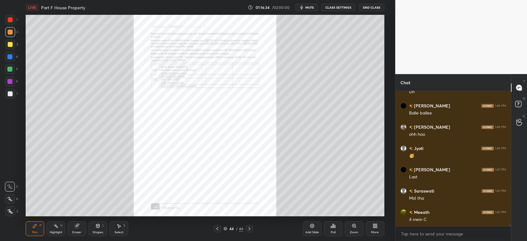
click at [220, 228] on icon at bounding box center [217, 228] width 5 height 5
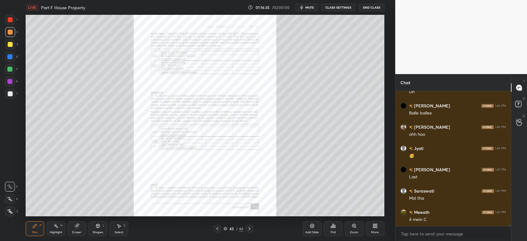
click at [356, 226] on icon at bounding box center [354, 225] width 3 height 3
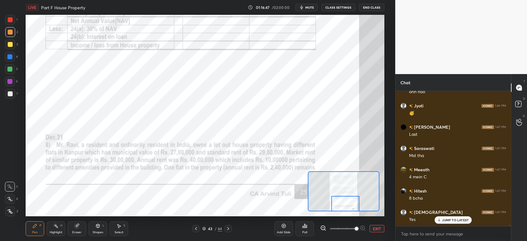
scroll to position [10685, 0]
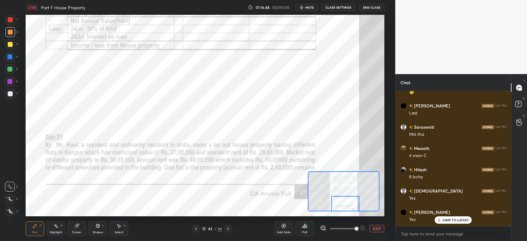
click at [195, 228] on icon at bounding box center [196, 228] width 5 height 5
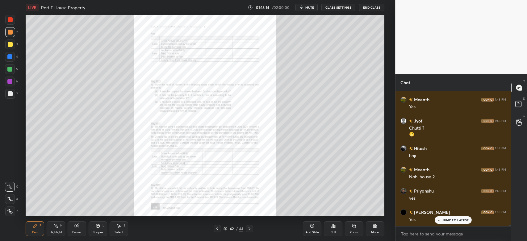
scroll to position [11039, 0]
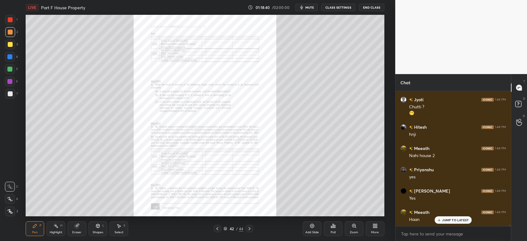
click at [219, 228] on icon at bounding box center [217, 228] width 5 height 5
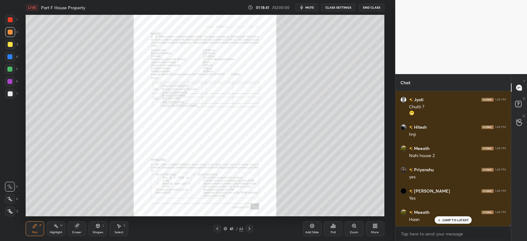
click at [218, 230] on icon at bounding box center [217, 228] width 5 height 5
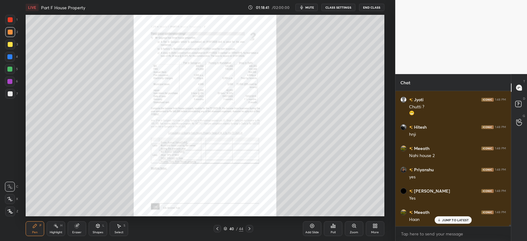
click at [218, 231] on icon at bounding box center [217, 228] width 5 height 5
click at [219, 230] on icon at bounding box center [217, 228] width 5 height 5
click at [218, 230] on icon at bounding box center [217, 228] width 5 height 5
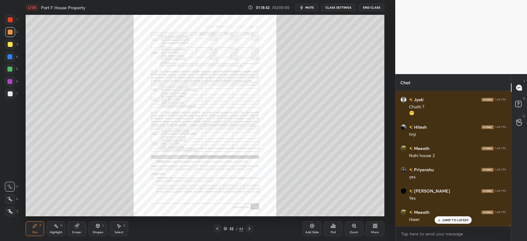
click at [218, 229] on icon at bounding box center [217, 228] width 5 height 5
click at [219, 229] on icon at bounding box center [217, 228] width 5 height 5
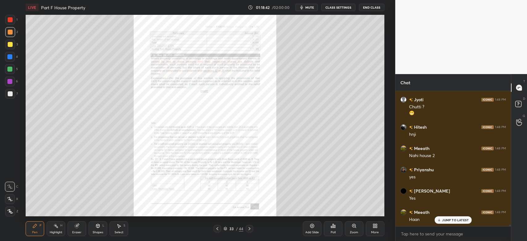
click at [219, 230] on icon at bounding box center [217, 228] width 5 height 5
click at [219, 229] on icon at bounding box center [217, 228] width 5 height 5
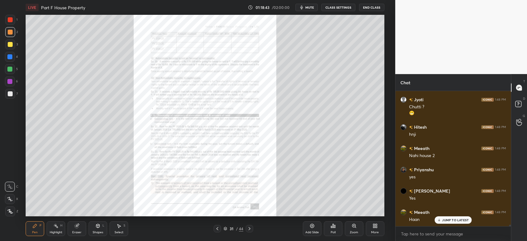
click at [218, 230] on icon at bounding box center [217, 228] width 5 height 5
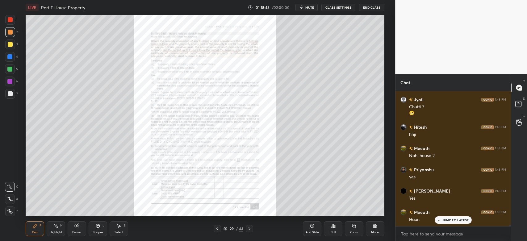
click at [218, 230] on icon at bounding box center [217, 228] width 5 height 5
click at [251, 229] on icon at bounding box center [249, 228] width 5 height 5
click at [353, 227] on icon at bounding box center [354, 225] width 3 height 3
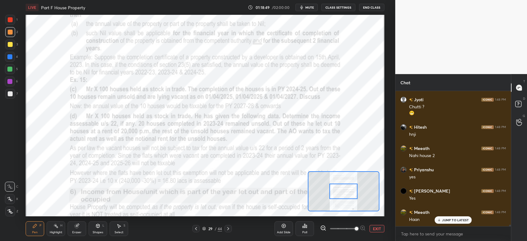
scroll to position [11060, 0]
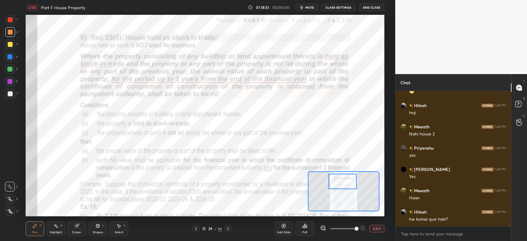
click at [196, 229] on icon at bounding box center [196, 228] width 2 height 3
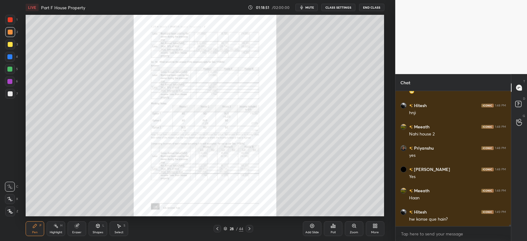
click at [217, 229] on icon at bounding box center [217, 228] width 5 height 5
click at [218, 229] on icon at bounding box center [217, 228] width 5 height 5
click at [218, 230] on icon at bounding box center [217, 228] width 5 height 5
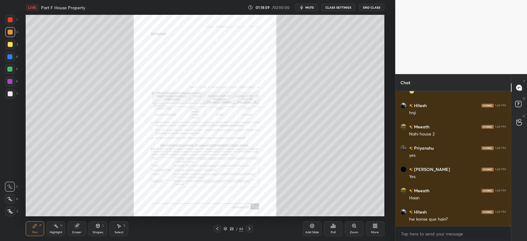
click at [250, 230] on icon at bounding box center [249, 228] width 5 height 5
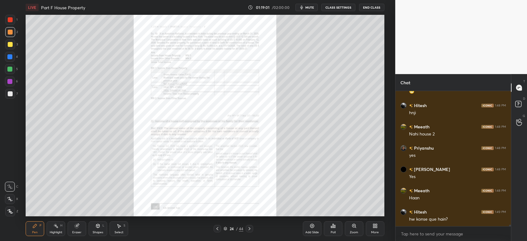
click at [251, 229] on icon at bounding box center [249, 228] width 5 height 5
click at [250, 230] on icon at bounding box center [249, 228] width 5 height 5
click at [220, 230] on icon at bounding box center [217, 228] width 5 height 5
click at [218, 229] on icon at bounding box center [217, 228] width 5 height 5
click at [217, 230] on icon at bounding box center [217, 228] width 5 height 5
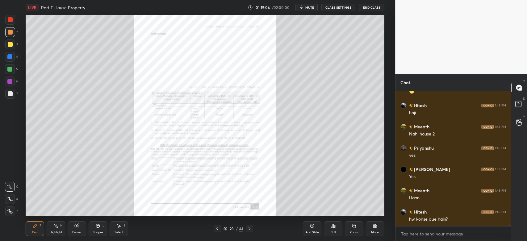
click at [218, 230] on icon at bounding box center [218, 228] width 2 height 3
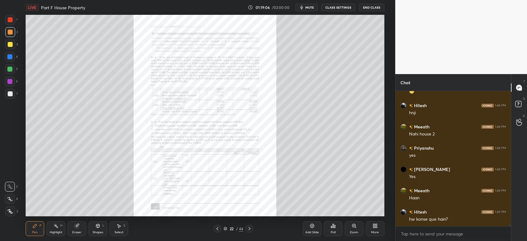
click at [218, 230] on icon at bounding box center [217, 228] width 5 height 5
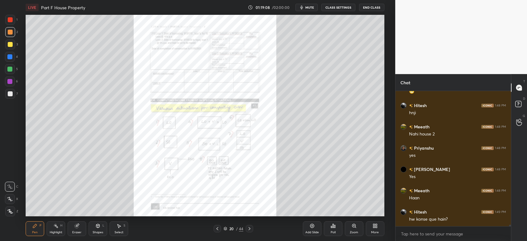
click at [218, 229] on icon at bounding box center [217, 228] width 5 height 5
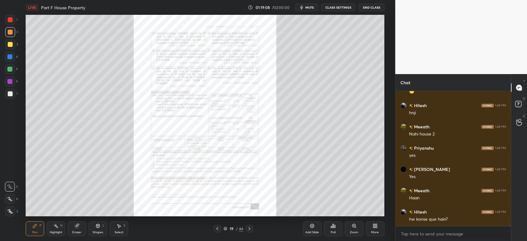
click at [218, 230] on icon at bounding box center [217, 228] width 5 height 5
click at [355, 225] on icon at bounding box center [354, 225] width 3 height 3
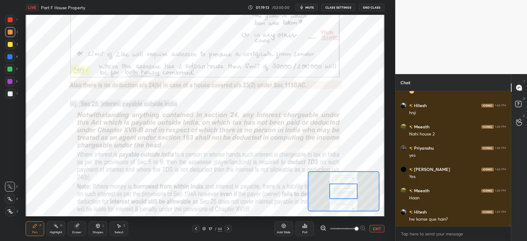
click at [8, 18] on div at bounding box center [10, 19] width 5 height 5
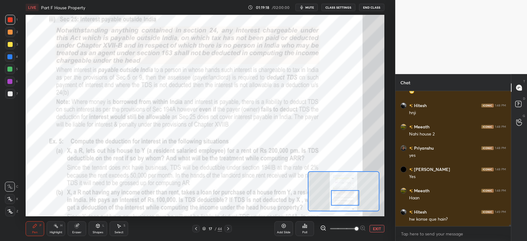
click at [8, 17] on div at bounding box center [10, 19] width 5 height 5
click at [7, 23] on div at bounding box center [10, 20] width 10 height 10
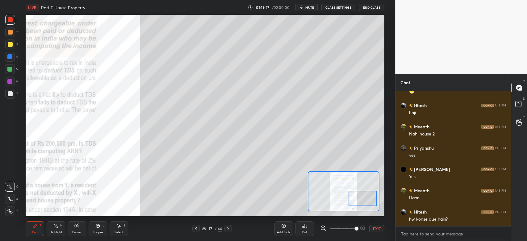
click at [13, 212] on div at bounding box center [10, 212] width 10 height 10
click at [10, 98] on div at bounding box center [10, 94] width 10 height 10
click at [10, 189] on icon at bounding box center [9, 187] width 5 height 4
click at [97, 231] on div "Shapes" at bounding box center [98, 232] width 11 height 3
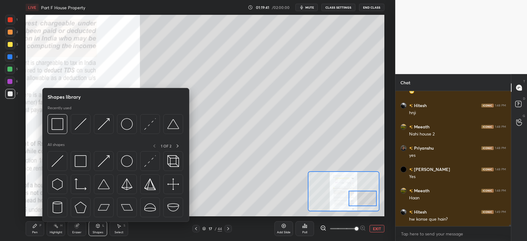
click at [103, 124] on img at bounding box center [104, 124] width 12 height 12
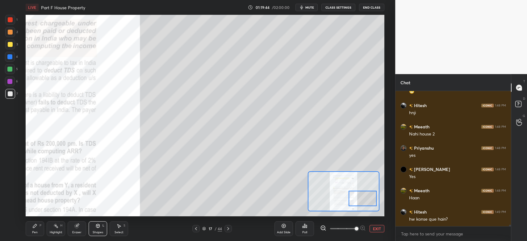
click at [33, 236] on div "Pen P" at bounding box center [35, 229] width 19 height 15
click at [100, 232] on div "Shapes" at bounding box center [98, 232] width 11 height 3
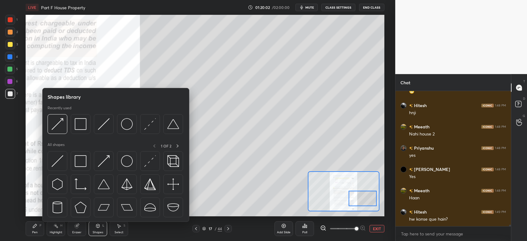
click at [64, 127] on div at bounding box center [58, 124] width 20 height 20
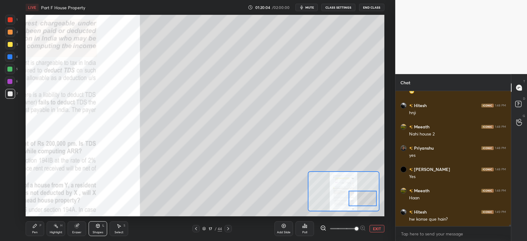
click at [36, 230] on div "Pen P" at bounding box center [35, 229] width 19 height 15
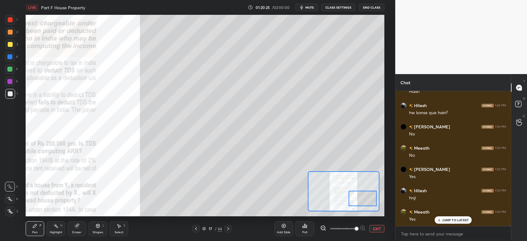
scroll to position [11188, 0]
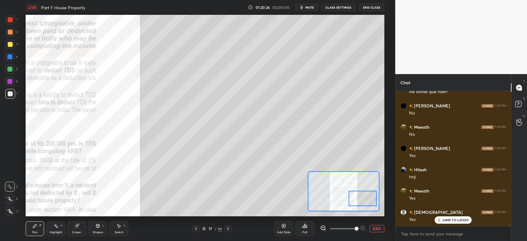
click at [8, 50] on div "3" at bounding box center [11, 46] width 13 height 12
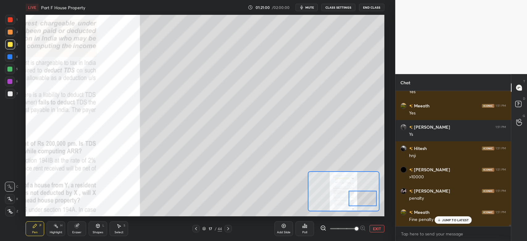
scroll to position [11391, 0]
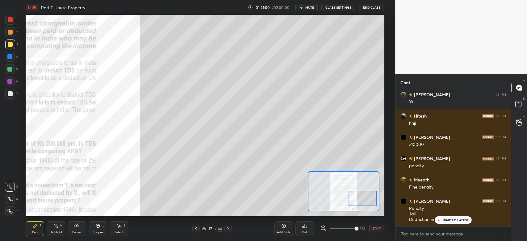
click at [9, 33] on div at bounding box center [10, 32] width 5 height 5
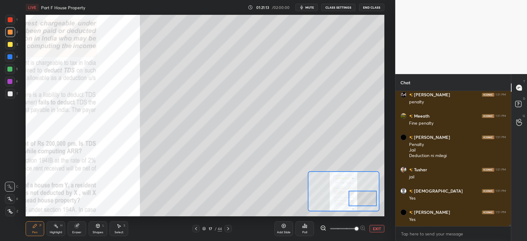
scroll to position [11476, 0]
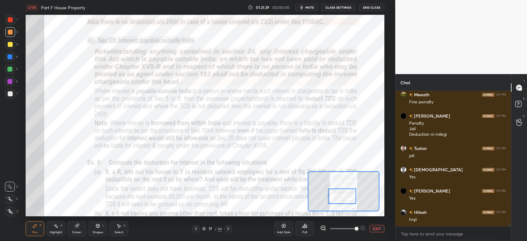
click at [11, 20] on div at bounding box center [10, 19] width 5 height 5
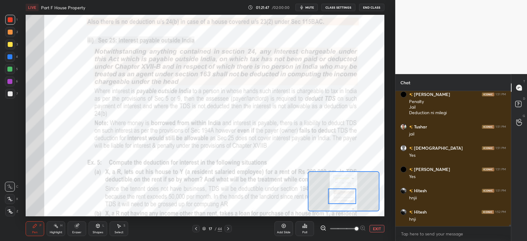
click at [9, 72] on div at bounding box center [10, 69] width 10 height 10
click at [9, 47] on div at bounding box center [10, 45] width 10 height 10
click at [12, 56] on div at bounding box center [9, 56] width 5 height 5
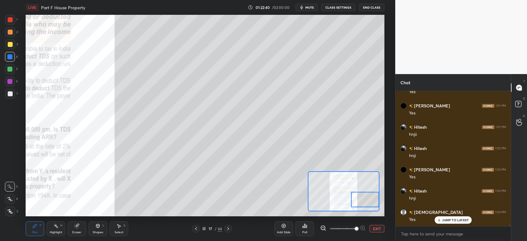
scroll to position [11583, 0]
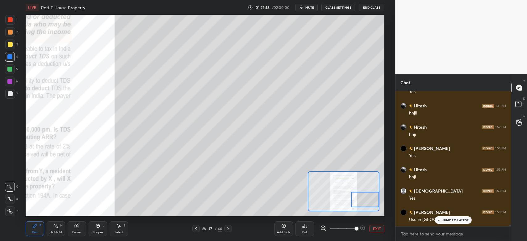
click at [8, 33] on div at bounding box center [10, 32] width 5 height 5
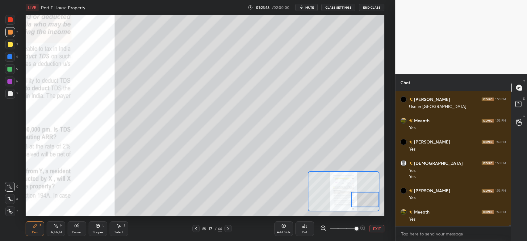
scroll to position [11717, 0]
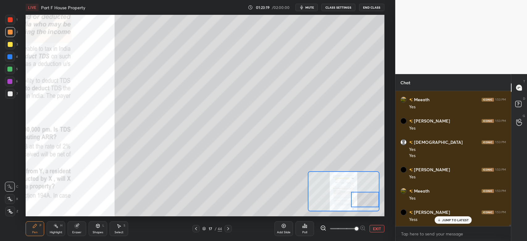
click at [10, 21] on div at bounding box center [10, 19] width 5 height 5
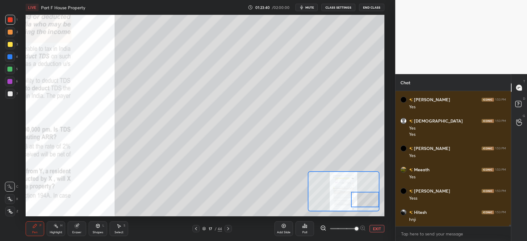
click at [7, 74] on div at bounding box center [10, 69] width 10 height 10
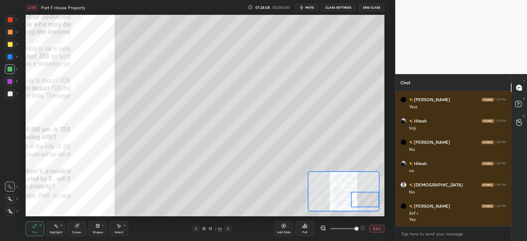
scroll to position [11851, 0]
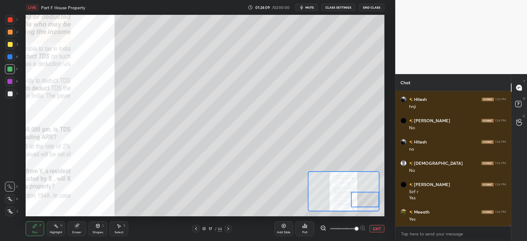
click at [11, 18] on div at bounding box center [10, 19] width 5 height 5
click at [10, 31] on div at bounding box center [10, 32] width 5 height 5
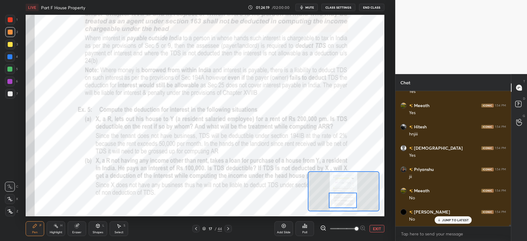
scroll to position [11979, 0]
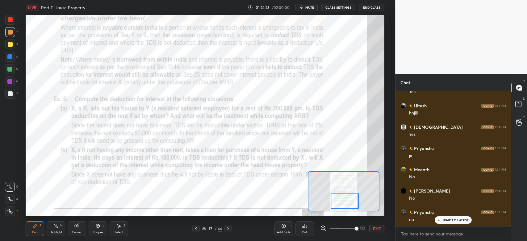
click at [53, 230] on div "Highlight H" at bounding box center [56, 229] width 19 height 15
click at [229, 232] on div at bounding box center [228, 228] width 7 height 7
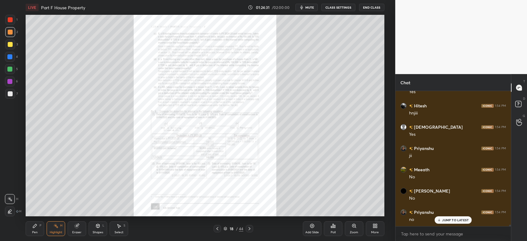
click at [218, 229] on icon at bounding box center [217, 228] width 5 height 5
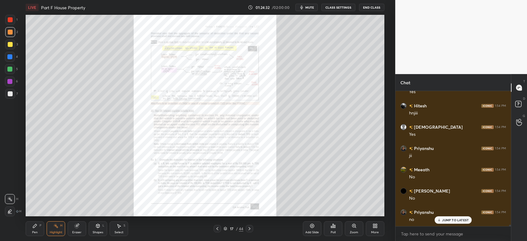
click at [353, 229] on icon at bounding box center [354, 226] width 5 height 5
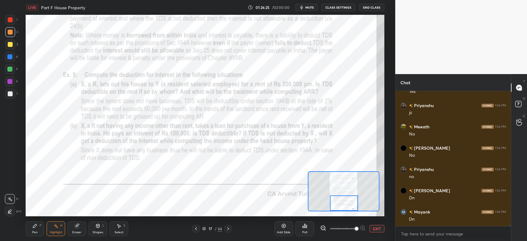
scroll to position [12043, 0]
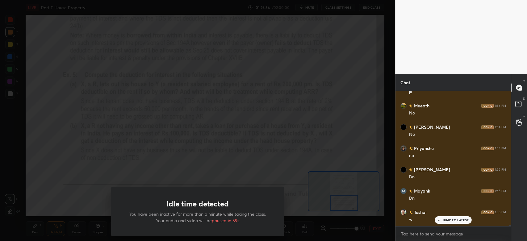
click at [328, 120] on div at bounding box center [197, 120] width 395 height 241
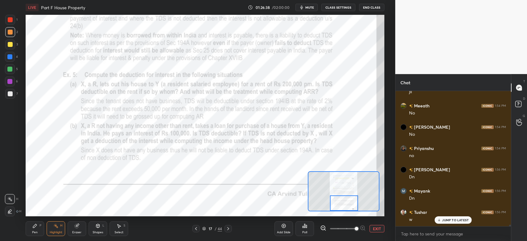
click at [446, 219] on p "JUMP TO LATEST" at bounding box center [455, 220] width 27 height 4
click at [230, 232] on div at bounding box center [228, 228] width 7 height 7
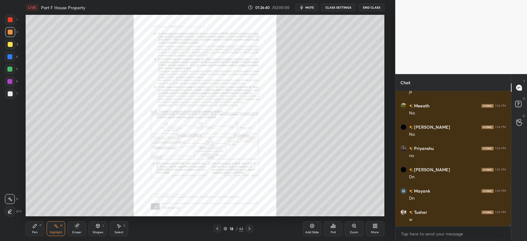
click at [353, 228] on icon at bounding box center [354, 225] width 3 height 3
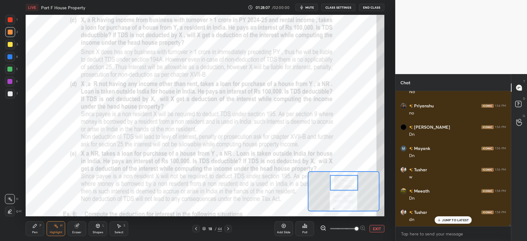
scroll to position [12107, 0]
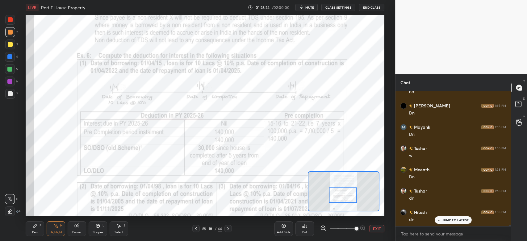
click at [230, 230] on icon at bounding box center [228, 228] width 5 height 5
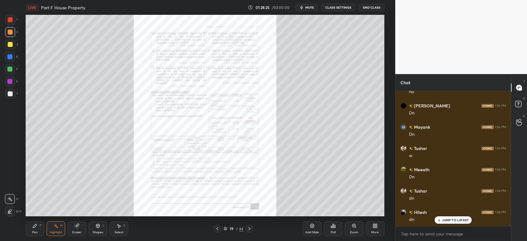
click at [354, 227] on icon at bounding box center [354, 225] width 3 height 3
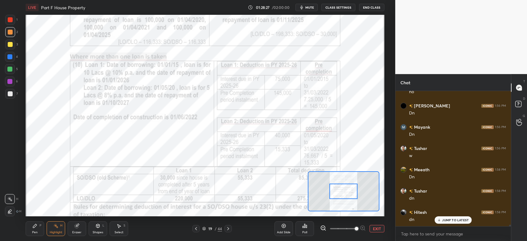
click at [38, 225] on div "Pen P" at bounding box center [35, 229] width 19 height 15
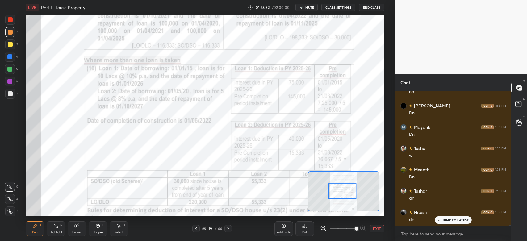
click at [10, 18] on div at bounding box center [10, 19] width 5 height 5
click at [10, 23] on div at bounding box center [10, 20] width 10 height 10
click at [95, 230] on div "Shapes L" at bounding box center [98, 229] width 19 height 15
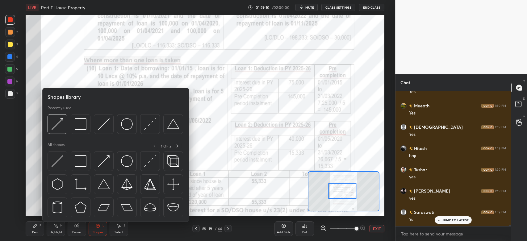
click at [103, 127] on img at bounding box center [104, 124] width 12 height 12
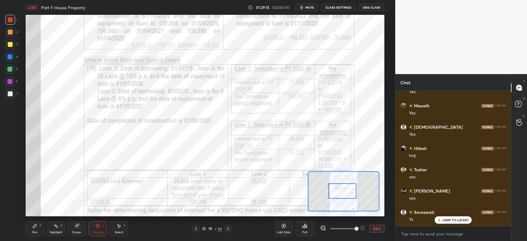
click at [97, 231] on div "Shapes" at bounding box center [98, 232] width 11 height 3
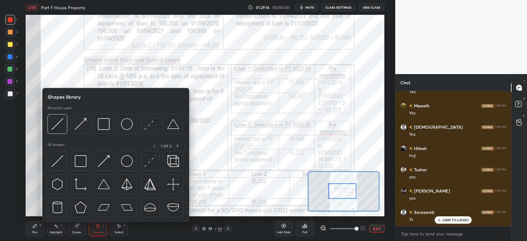
click at [58, 128] on img at bounding box center [58, 124] width 12 height 12
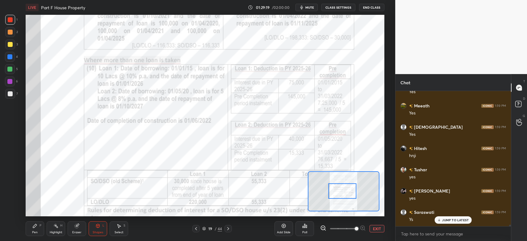
click at [33, 227] on icon at bounding box center [35, 226] width 4 height 4
click at [10, 56] on div at bounding box center [9, 56] width 5 height 5
click at [8, 83] on div at bounding box center [9, 81] width 5 height 5
click at [8, 20] on div at bounding box center [10, 19] width 5 height 5
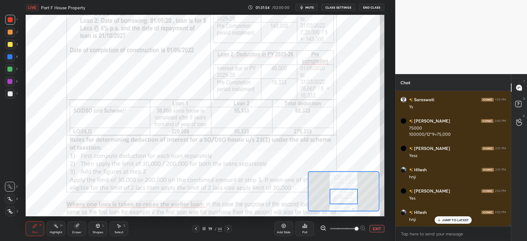
scroll to position [12375, 0]
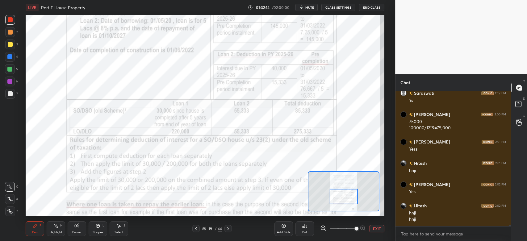
click at [54, 229] on div "Highlight H" at bounding box center [56, 229] width 19 height 15
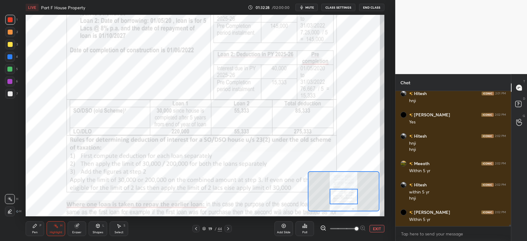
scroll to position [12467, 0]
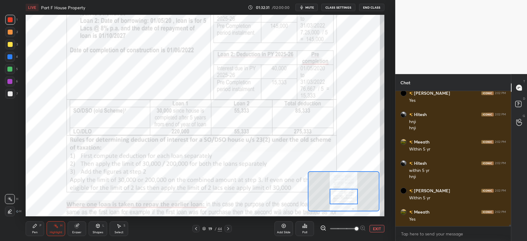
click at [34, 230] on div "Pen P" at bounding box center [35, 229] width 19 height 15
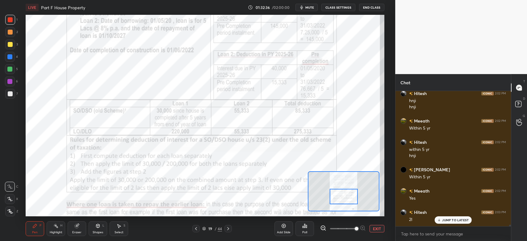
scroll to position [12494, 0]
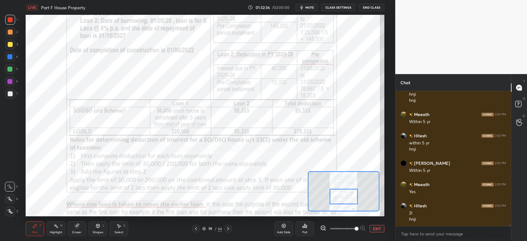
click at [53, 230] on div "Highlight H" at bounding box center [56, 229] width 19 height 15
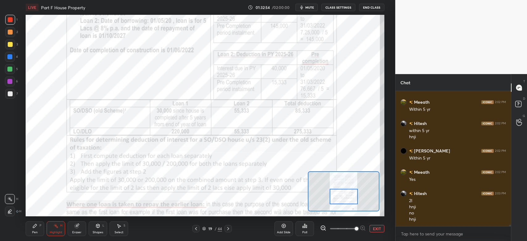
scroll to position [12527, 0]
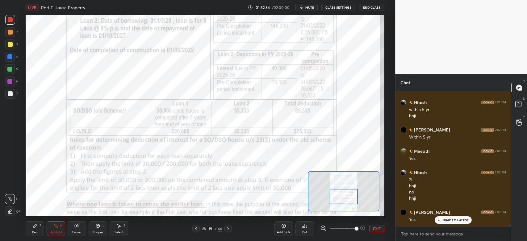
click at [35, 230] on div "Pen P" at bounding box center [35, 229] width 19 height 15
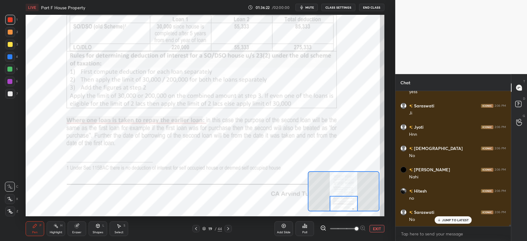
scroll to position [13030, 0]
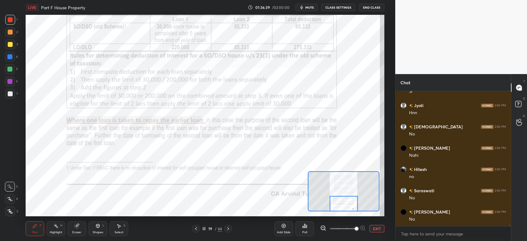
click at [11, 71] on div at bounding box center [9, 69] width 5 height 5
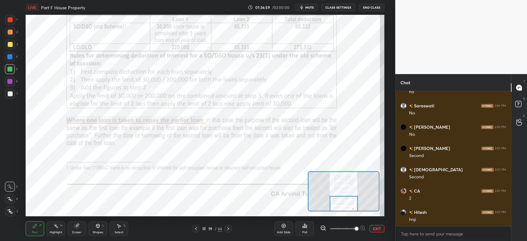
scroll to position [13137, 0]
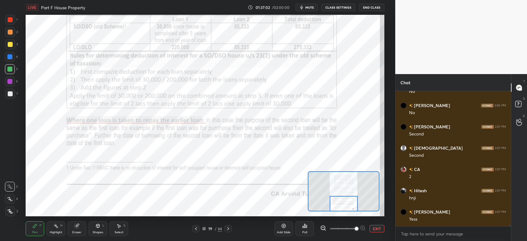
click at [231, 229] on div at bounding box center [228, 228] width 7 height 7
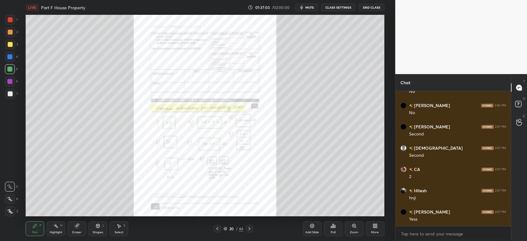
click at [357, 230] on div "Zoom" at bounding box center [354, 229] width 19 height 15
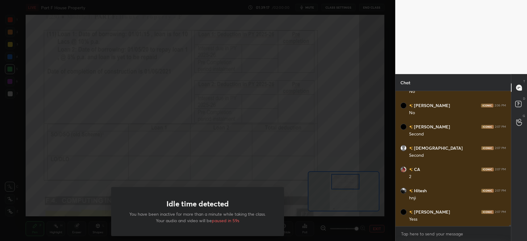
click at [338, 138] on div "Idle time detected You have been inactive for more than a minute while taking t…" at bounding box center [197, 120] width 395 height 241
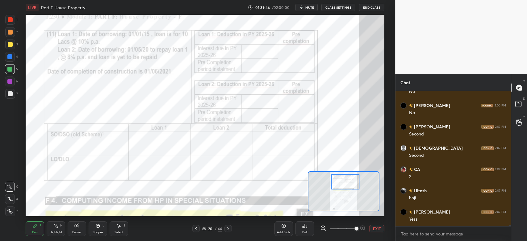
click at [6, 19] on div at bounding box center [10, 20] width 10 height 10
click at [36, 231] on div "Pen" at bounding box center [35, 232] width 6 height 3
click at [99, 229] on div "Shapes L" at bounding box center [98, 229] width 19 height 15
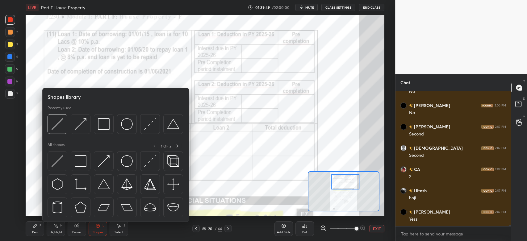
click at [55, 125] on img at bounding box center [58, 124] width 12 height 12
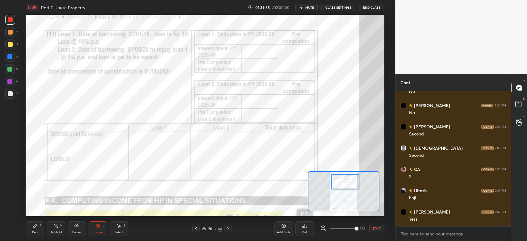
click at [36, 231] on div "Pen" at bounding box center [35, 232] width 6 height 3
click at [100, 231] on div "Shapes" at bounding box center [98, 232] width 11 height 3
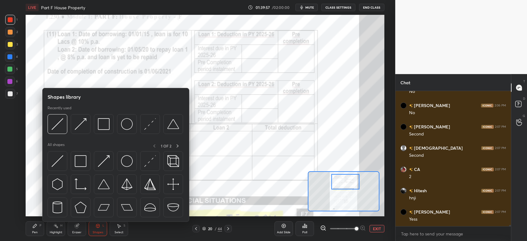
click at [61, 127] on img at bounding box center [58, 124] width 12 height 12
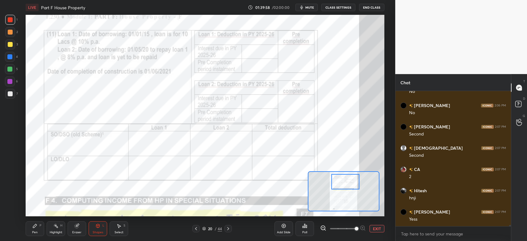
click at [11, 57] on div at bounding box center [9, 56] width 5 height 5
click at [35, 233] on div "Pen" at bounding box center [35, 232] width 6 height 3
click at [7, 21] on div at bounding box center [10, 20] width 10 height 10
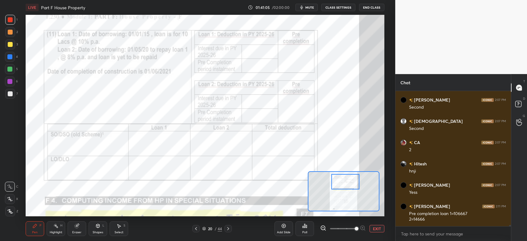
scroll to position [13170, 0]
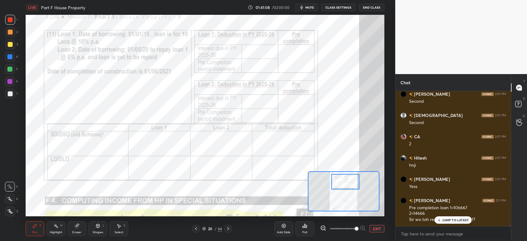
click at [449, 222] on p "JUMP TO LATEST" at bounding box center [455, 220] width 27 height 4
click at [78, 233] on div "Eraser" at bounding box center [76, 232] width 9 height 3
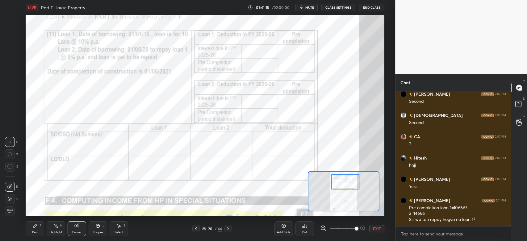
click at [32, 229] on div "Pen P" at bounding box center [35, 229] width 19 height 15
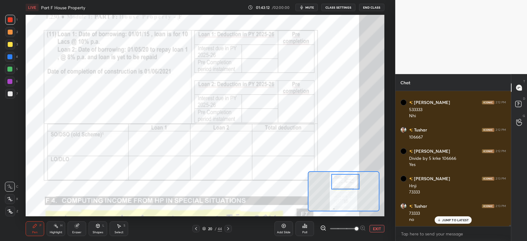
scroll to position [13399, 0]
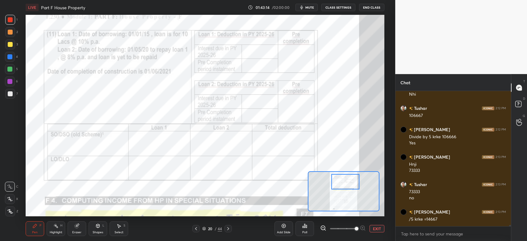
click at [82, 233] on div "Eraser" at bounding box center [77, 229] width 19 height 15
click at [35, 230] on div "Pen P" at bounding box center [35, 229] width 19 height 15
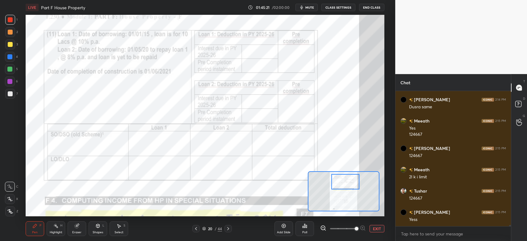
scroll to position [13646, 0]
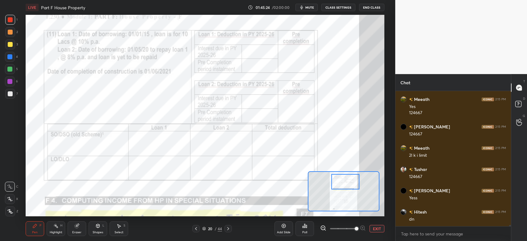
click at [375, 231] on button "EXIT" at bounding box center [377, 228] width 15 height 7
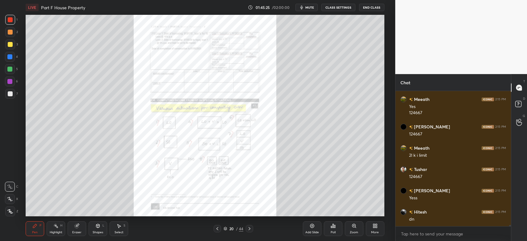
scroll to position [13667, 0]
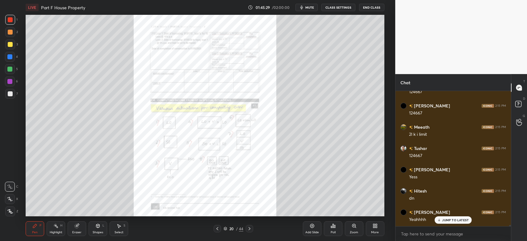
click at [368, 9] on button "End Class" at bounding box center [371, 7] width 25 height 7
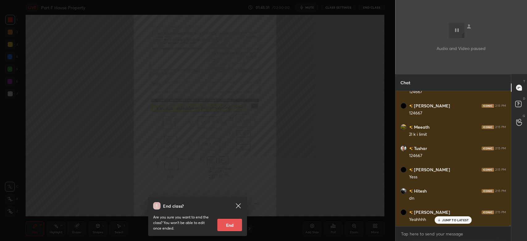
click at [223, 225] on button "End" at bounding box center [230, 225] width 25 height 12
type textarea "x"
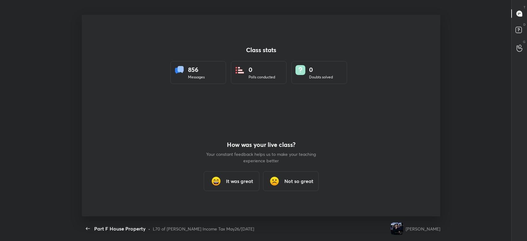
scroll to position [0, 0]
